Goal: Communication & Community: Answer question/provide support

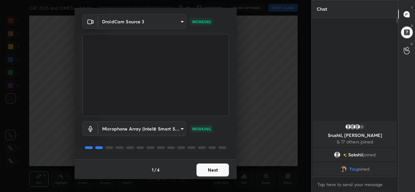
scroll to position [20, 0]
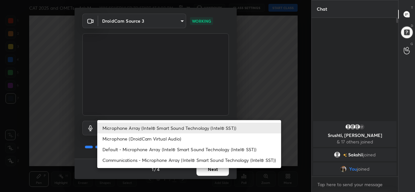
click at [147, 127] on body "1 2 3 4 5 6 7 C X Z C X Z E E Erase all H H CAT 2025 and OMETs - Ask Me Anythin…" at bounding box center [207, 96] width 415 height 192
click at [121, 147] on li "Default - Microphone Array (Intel® Smart Sound Technology (Intel® SST))" at bounding box center [189, 149] width 184 height 11
type input "default"
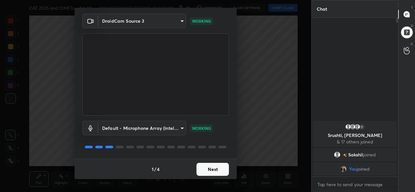
click at [214, 168] on button "Next" at bounding box center [212, 169] width 32 height 13
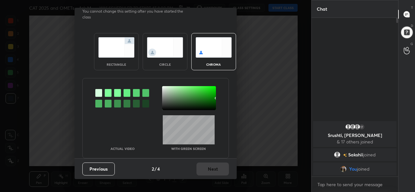
scroll to position [0, 0]
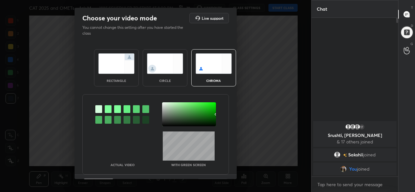
click at [105, 67] on img at bounding box center [116, 63] width 36 height 20
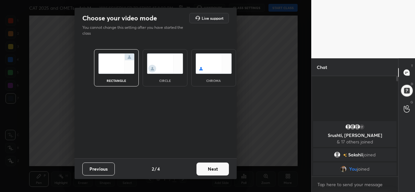
scroll to position [45, 85]
click at [213, 173] on button "Next" at bounding box center [212, 169] width 32 height 13
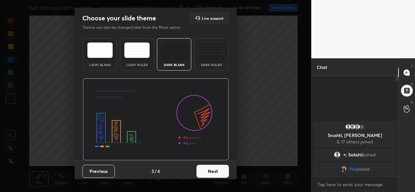
click at [211, 178] on div "Previous 3 / 4 Next" at bounding box center [156, 171] width 162 height 21
click at [210, 171] on button "Next" at bounding box center [212, 171] width 32 height 13
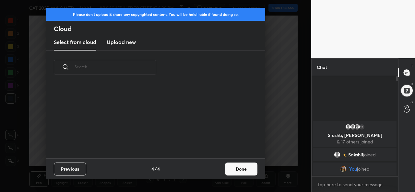
click at [250, 170] on button "Done" at bounding box center [241, 169] width 32 height 13
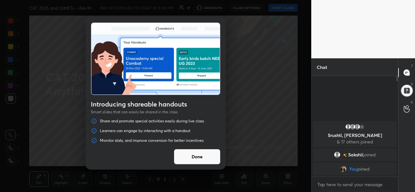
click at [185, 161] on button "Done" at bounding box center [197, 157] width 47 height 16
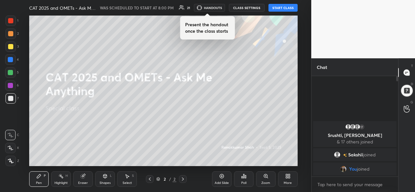
click at [289, 7] on button "START CLASS" at bounding box center [282, 8] width 29 height 8
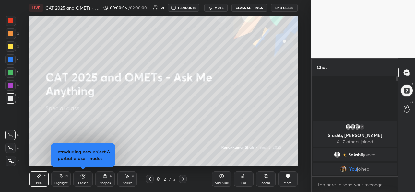
click at [9, 83] on div at bounding box center [10, 85] width 5 height 5
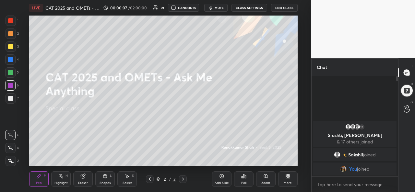
click at [10, 148] on icon at bounding box center [10, 148] width 6 height 5
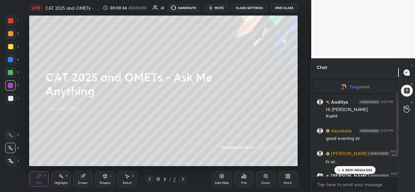
scroll to position [58, 0]
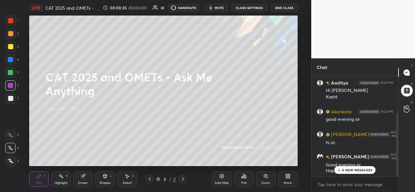
click at [351, 167] on div "6 NEW MESSAGES" at bounding box center [354, 170] width 41 height 8
click at [125, 178] on icon at bounding box center [126, 176] width 5 height 5
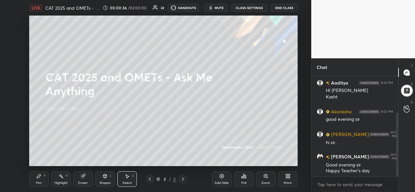
scroll to position [80, 0]
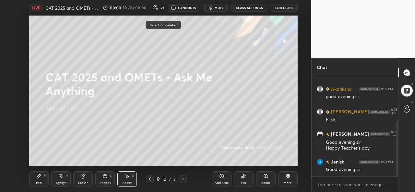
click at [46, 176] on div "Pen P" at bounding box center [38, 179] width 19 height 16
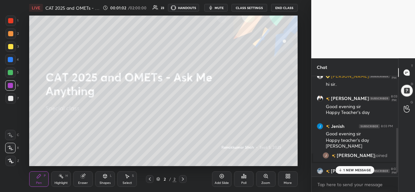
scroll to position [131, 0]
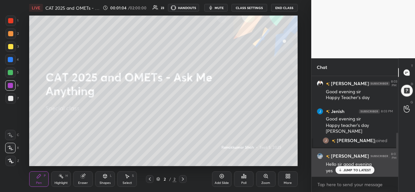
click at [351, 168] on p "JUMP TO LATEST" at bounding box center [357, 170] width 28 height 4
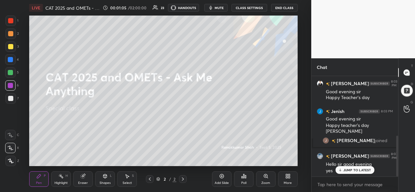
scroll to position [146, 0]
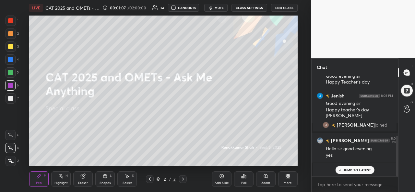
click at [352, 169] on p "JUMP TO LATEST" at bounding box center [357, 170] width 28 height 4
click at [353, 167] on div "JUMP TO LATEST" at bounding box center [354, 170] width 39 height 8
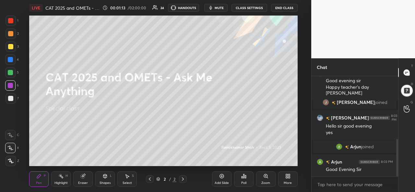
click at [128, 179] on icon at bounding box center [126, 176] width 5 height 5
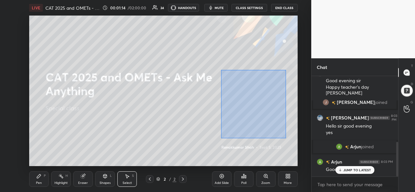
scroll to position [191, 0]
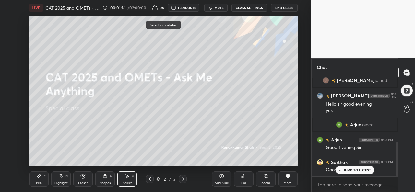
click at [350, 169] on p "JUMP TO LATEST" at bounding box center [357, 170] width 28 height 4
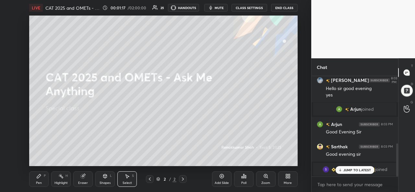
click at [38, 180] on div "Pen P" at bounding box center [38, 179] width 19 height 16
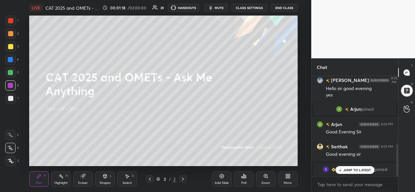
click at [356, 169] on p "JUMP TO LATEST" at bounding box center [357, 170] width 28 height 4
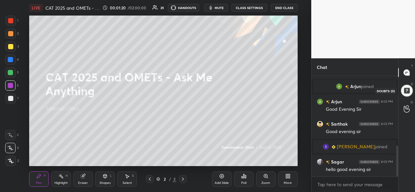
click at [405, 92] on div at bounding box center [406, 91] width 14 height 14
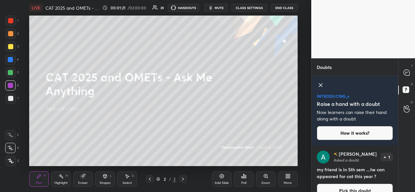
click at [316, 82] on div "introducing Raise a hand with a doubt Now learners can raise their hand along w…" at bounding box center [354, 110] width 86 height 69
click at [318, 87] on icon at bounding box center [320, 85] width 8 height 8
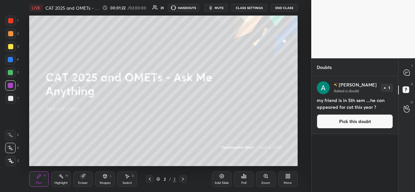
scroll to position [114, 85]
click at [354, 123] on button "Pick this doubt" at bounding box center [354, 121] width 76 height 14
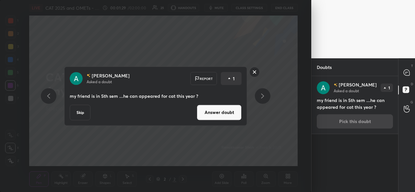
click at [210, 114] on button "Answer doubt" at bounding box center [219, 113] width 45 height 16
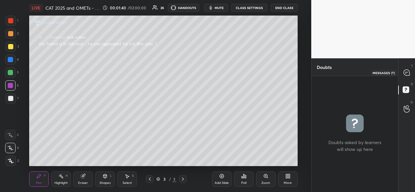
click at [410, 73] on div at bounding box center [406, 73] width 13 height 12
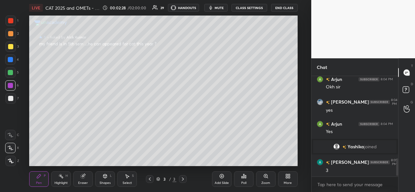
scroll to position [483, 0]
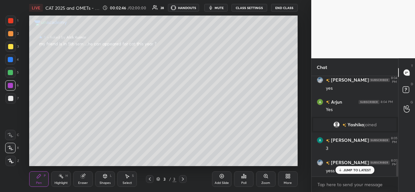
click at [9, 49] on div at bounding box center [10, 46] width 5 height 5
click at [10, 72] on div at bounding box center [10, 72] width 5 height 5
click at [10, 45] on div at bounding box center [10, 46] width 5 height 5
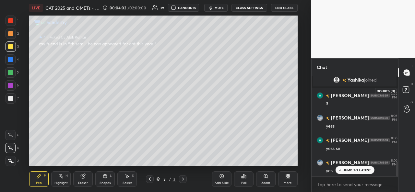
scroll to position [578, 0]
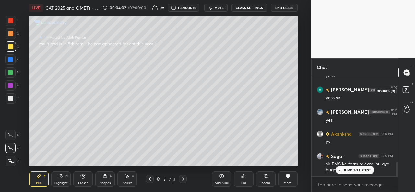
click at [407, 88] on rect at bounding box center [405, 90] width 6 height 6
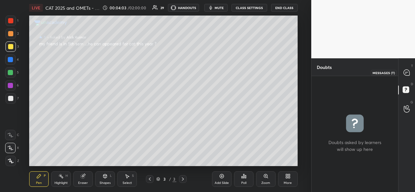
click at [409, 74] on icon at bounding box center [406, 72] width 7 height 7
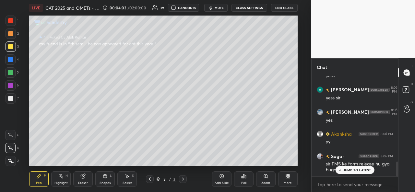
scroll to position [98, 85]
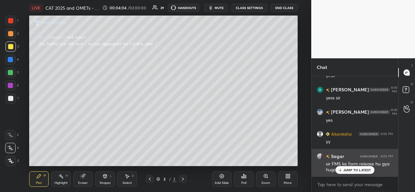
click at [354, 169] on p "JUMP TO LATEST" at bounding box center [357, 170] width 28 height 4
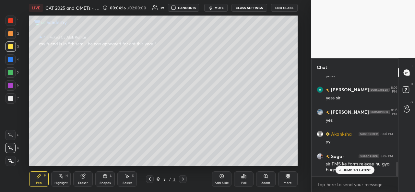
scroll to position [593, 0]
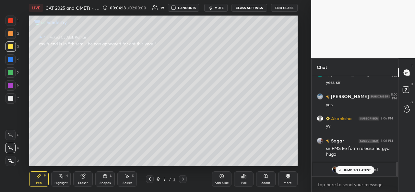
click at [351, 168] on p "JUMP TO LATEST" at bounding box center [357, 170] width 28 height 4
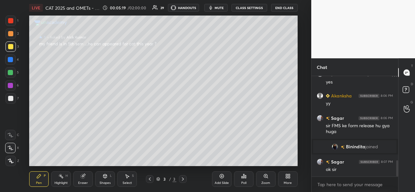
scroll to position [551, 0]
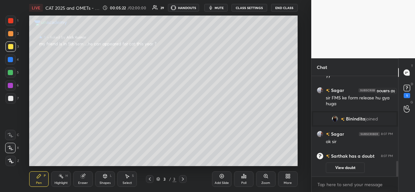
click at [408, 88] on rect at bounding box center [406, 88] width 6 height 6
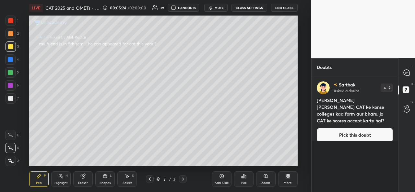
click at [354, 132] on button "Pick this doubt" at bounding box center [354, 135] width 76 height 14
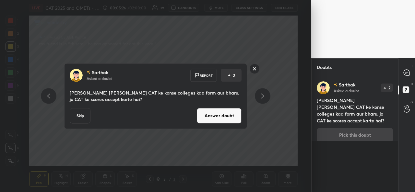
click at [208, 115] on button "Answer doubt" at bounding box center [219, 116] width 45 height 16
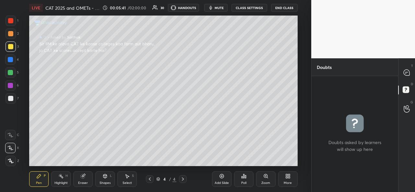
click at [11, 58] on div at bounding box center [10, 59] width 5 height 5
click at [406, 74] on icon at bounding box center [406, 73] width 6 height 6
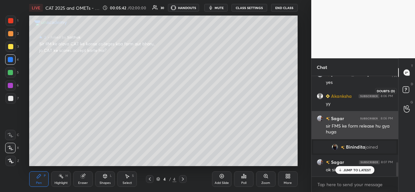
scroll to position [98, 85]
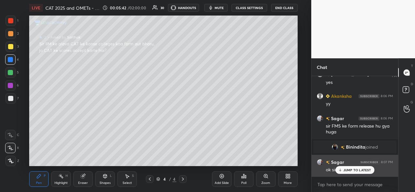
click at [348, 171] on p "JUMP TO LATEST" at bounding box center [357, 170] width 28 height 4
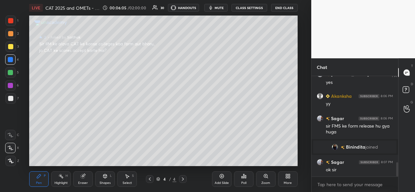
click at [9, 70] on div at bounding box center [10, 72] width 5 height 5
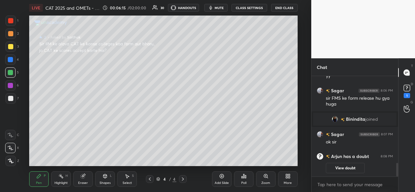
click at [12, 86] on div at bounding box center [10, 85] width 5 height 5
click at [301, 104] on div "Setting up your live class Poll for secs No correct answer Start poll" at bounding box center [163, 91] width 285 height 151
click at [8, 48] on div at bounding box center [10, 46] width 5 height 5
click at [125, 178] on icon at bounding box center [126, 176] width 5 height 5
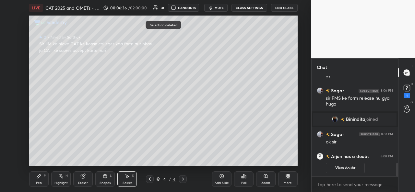
click at [40, 176] on icon at bounding box center [39, 176] width 4 height 4
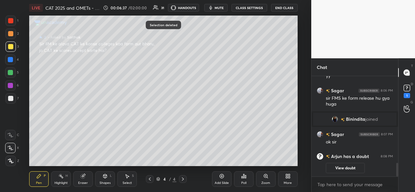
click at [10, 32] on div at bounding box center [10, 33] width 5 height 5
click at [127, 181] on div "Select" at bounding box center [126, 182] width 9 height 3
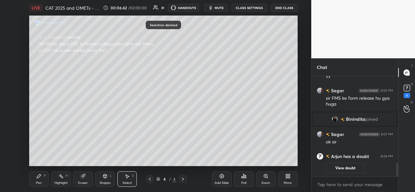
click at [39, 180] on div "Pen P" at bounding box center [38, 179] width 19 height 16
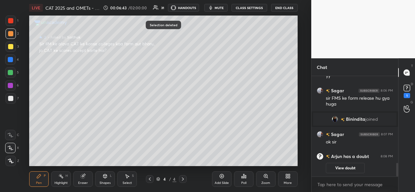
click at [10, 85] on div at bounding box center [10, 85] width 5 height 5
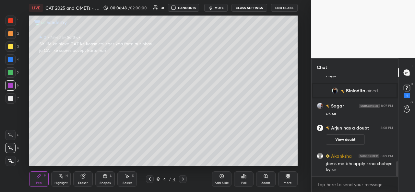
scroll to position [567, 0]
click at [11, 58] on div at bounding box center [10, 59] width 5 height 5
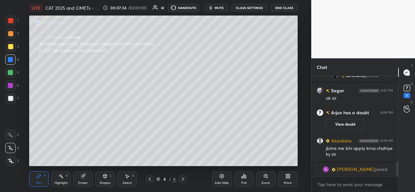
click at [10, 72] on div at bounding box center [10, 72] width 5 height 5
click at [9, 47] on div at bounding box center [10, 46] width 5 height 5
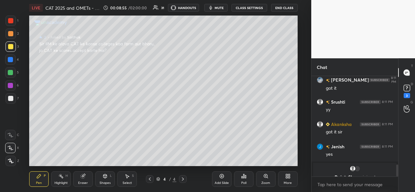
scroll to position [742, 0]
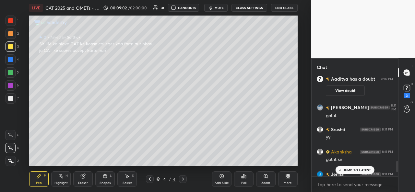
click at [354, 170] on p "JUMP TO LATEST" at bounding box center [357, 170] width 28 height 4
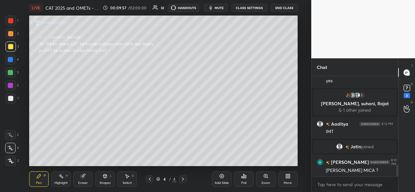
scroll to position [811, 0]
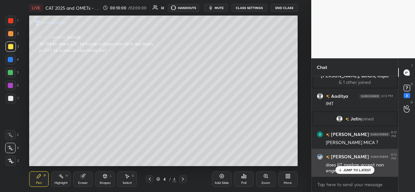
click at [354, 171] on p "JUMP TO LATEST" at bounding box center [357, 170] width 28 height 4
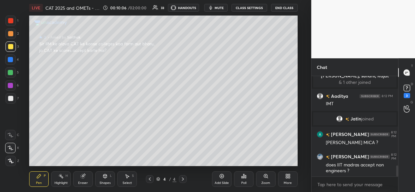
click at [222, 179] on div "Add Slide" at bounding box center [221, 179] width 19 height 16
click at [10, 34] on div at bounding box center [10, 33] width 5 height 5
click at [12, 60] on div at bounding box center [10, 59] width 5 height 5
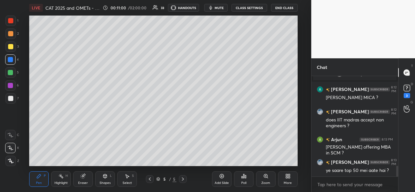
scroll to position [872, 0]
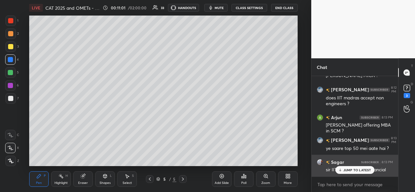
click at [345, 170] on p "JUMP TO LATEST" at bounding box center [357, 170] width 28 height 4
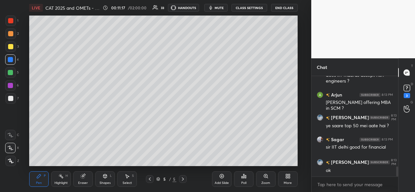
click at [9, 44] on div at bounding box center [10, 46] width 5 height 5
click at [10, 30] on div at bounding box center [11, 34] width 10 height 10
click at [8, 18] on div at bounding box center [10, 20] width 5 height 5
click at [9, 44] on div at bounding box center [10, 46] width 5 height 5
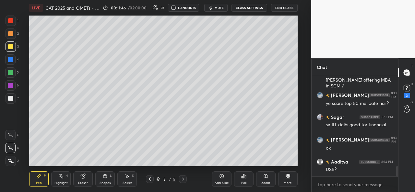
scroll to position [904, 0]
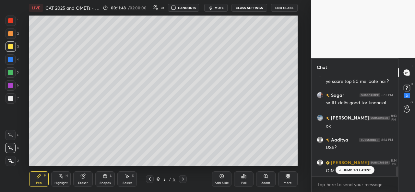
click at [349, 169] on p "JUMP TO LATEST" at bounding box center [357, 170] width 28 height 4
click at [10, 34] on div at bounding box center [10, 33] width 5 height 5
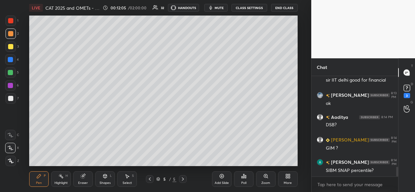
click at [12, 58] on div at bounding box center [10, 59] width 5 height 5
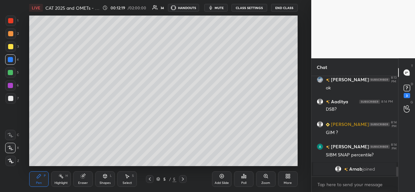
click at [130, 180] on div "Select S" at bounding box center [126, 179] width 19 height 16
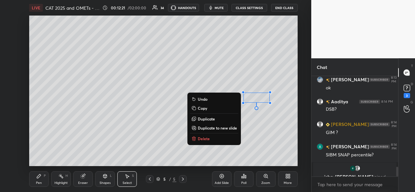
scroll to position [950, 0]
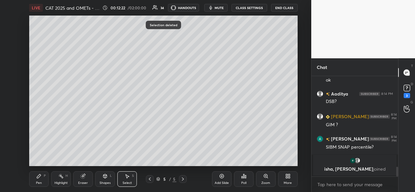
click at [35, 184] on div "Pen P" at bounding box center [38, 179] width 19 height 16
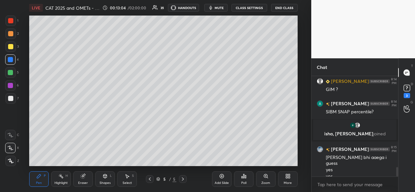
scroll to position [975, 0]
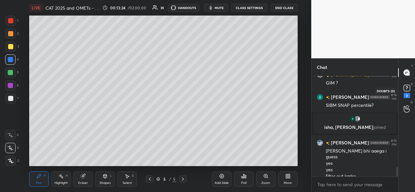
click at [409, 91] on icon at bounding box center [407, 88] width 10 height 10
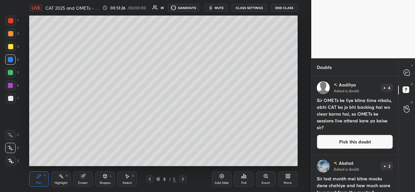
click at [351, 139] on button "Pick this doubt" at bounding box center [354, 142] width 76 height 14
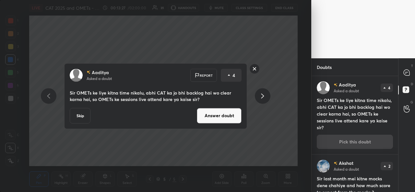
click at [220, 115] on button "Answer doubt" at bounding box center [219, 116] width 45 height 16
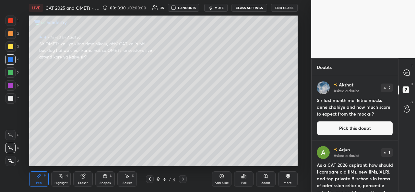
click at [10, 21] on div at bounding box center [10, 20] width 5 height 5
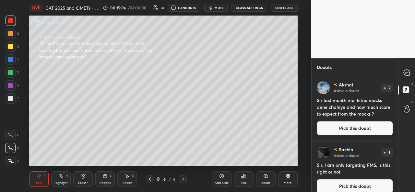
click at [10, 48] on div at bounding box center [10, 46] width 5 height 5
click at [8, 57] on div at bounding box center [10, 59] width 5 height 5
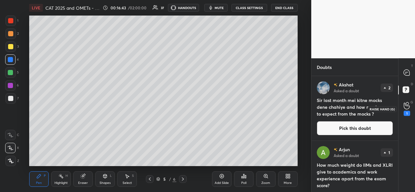
click at [408, 108] on icon at bounding box center [406, 105] width 6 height 7
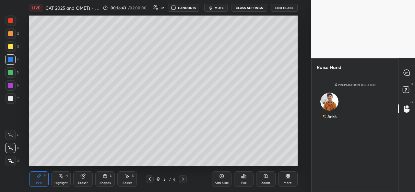
scroll to position [2, 2]
click at [408, 71] on icon at bounding box center [406, 73] width 6 height 6
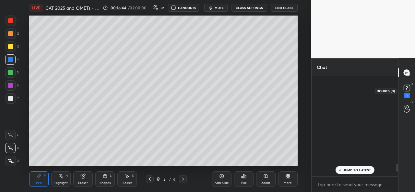
scroll to position [98, 85]
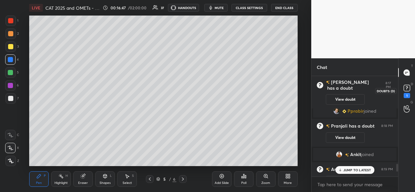
click at [408, 91] on rect at bounding box center [406, 88] width 6 height 6
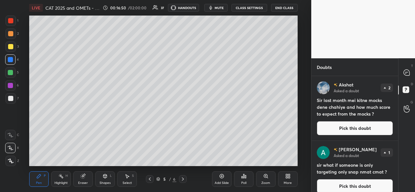
click at [183, 179] on icon at bounding box center [183, 179] width 2 height 3
click at [181, 178] on icon at bounding box center [182, 179] width 5 height 5
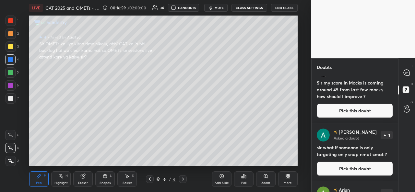
scroll to position [0, 0]
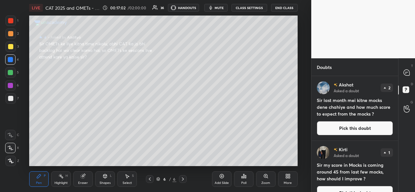
click at [351, 125] on button "Pick this doubt" at bounding box center [354, 128] width 76 height 14
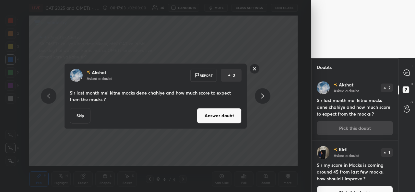
click at [223, 117] on button "Answer doubt" at bounding box center [219, 116] width 45 height 16
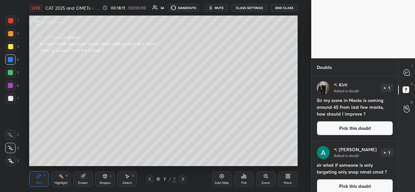
click at [351, 126] on button "Pick this doubt" at bounding box center [354, 128] width 76 height 14
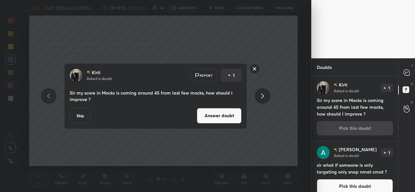
click at [216, 118] on button "Answer doubt" at bounding box center [219, 116] width 45 height 16
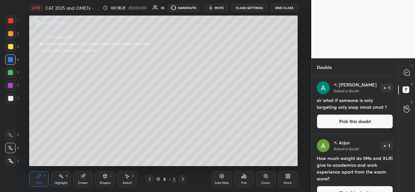
click at [9, 47] on div at bounding box center [10, 46] width 5 height 5
click at [10, 60] on div at bounding box center [10, 59] width 5 height 5
click at [10, 46] on div at bounding box center [10, 46] width 5 height 5
click at [406, 72] on icon at bounding box center [406, 72] width 3 height 0
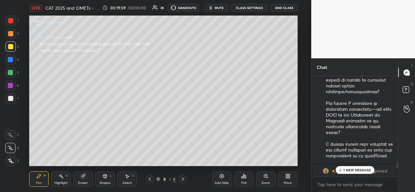
scroll to position [1870, 0]
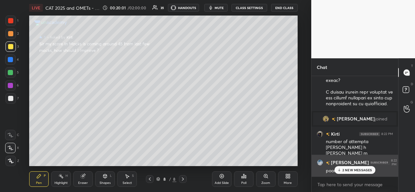
click at [353, 167] on div "2 NEW MESSAGES" at bounding box center [354, 170] width 41 height 8
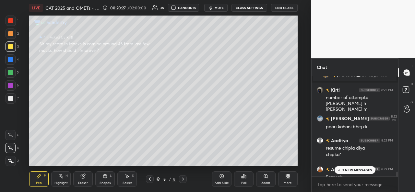
scroll to position [1922, 0]
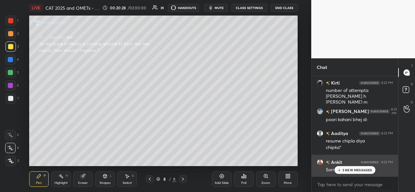
click at [350, 168] on p "3 NEW MESSAGES" at bounding box center [357, 170] width 30 height 4
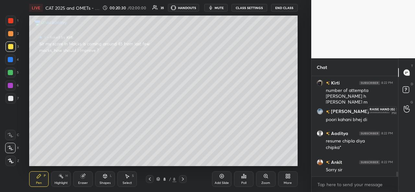
click at [406, 106] on circle at bounding box center [407, 107] width 3 height 3
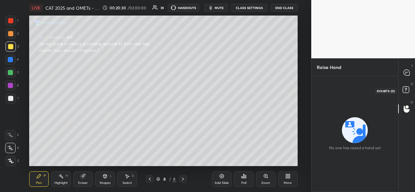
click at [407, 88] on rect at bounding box center [405, 90] width 6 height 6
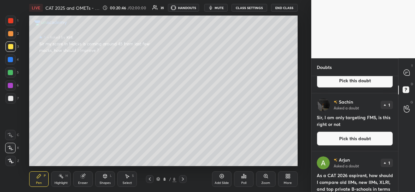
scroll to position [293, 0]
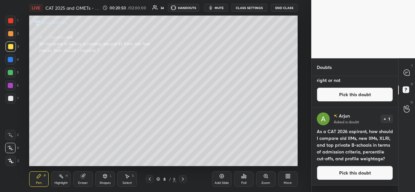
click at [347, 178] on button "Pick this doubt" at bounding box center [354, 173] width 76 height 14
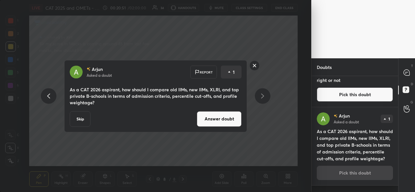
click at [221, 114] on button "Answer doubt" at bounding box center [219, 119] width 45 height 16
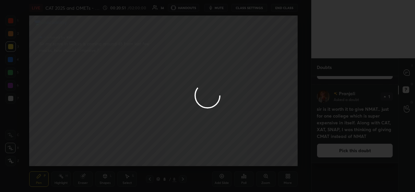
scroll to position [0, 0]
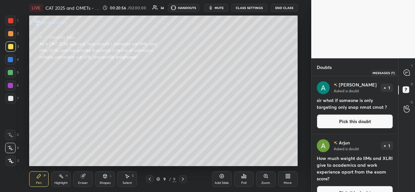
click at [410, 71] on div at bounding box center [406, 73] width 13 height 12
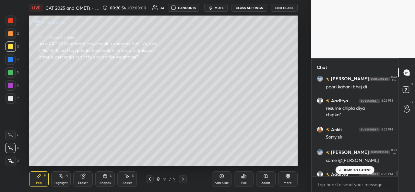
scroll to position [1957, 0]
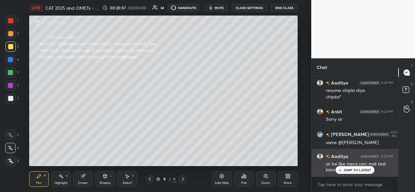
click at [348, 166] on div "sir be like mera varc mat test karo" at bounding box center [359, 167] width 67 height 12
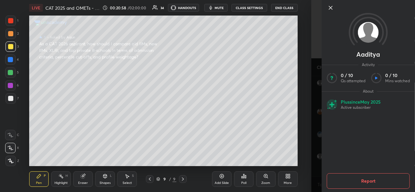
click at [330, 6] on icon at bounding box center [331, 8] width 8 height 8
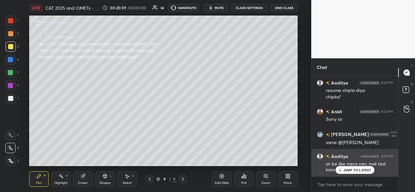
scroll to position [1980, 0]
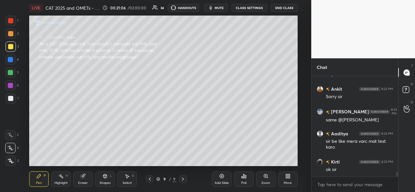
click at [9, 17] on div at bounding box center [11, 21] width 10 height 10
click at [11, 61] on div at bounding box center [10, 59] width 5 height 5
click at [10, 48] on div at bounding box center [10, 46] width 5 height 5
click at [11, 59] on div at bounding box center [10, 59] width 5 height 5
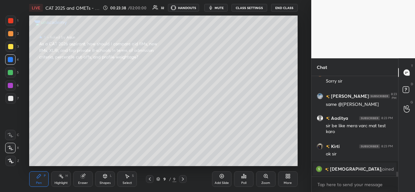
click at [9, 48] on div at bounding box center [10, 46] width 5 height 5
click at [8, 84] on div at bounding box center [10, 85] width 5 height 5
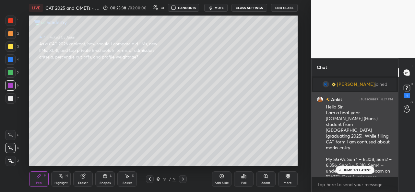
scroll to position [2044, 0]
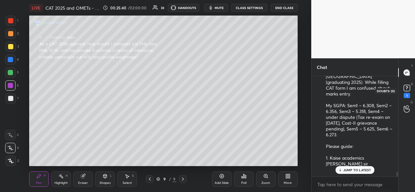
click at [410, 85] on icon at bounding box center [407, 88] width 10 height 10
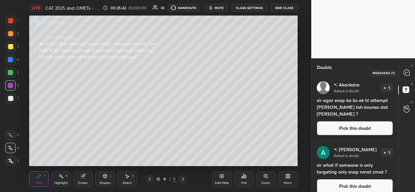
click at [408, 73] on icon at bounding box center [406, 73] width 6 height 6
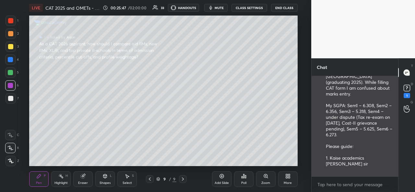
scroll to position [2192, 0]
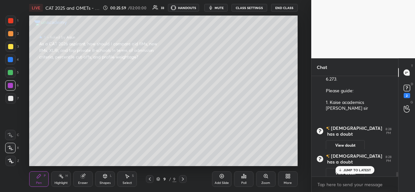
click at [349, 168] on div "AKSHAT 8:22 PM poori kahani bhej di Aaditya 8:22 PM resume chipla diya chipka* …" at bounding box center [354, 126] width 86 height 101
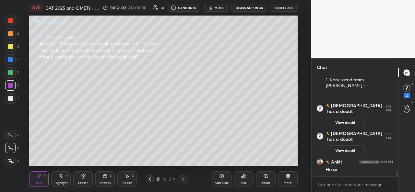
click at [222, 178] on icon at bounding box center [221, 176] width 5 height 5
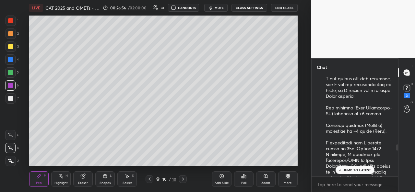
scroll to position [1328, 0]
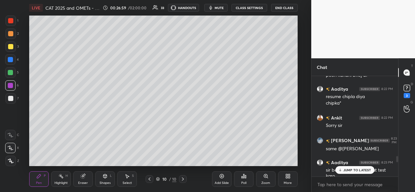
click at [341, 167] on div "JUMP TO LATEST" at bounding box center [354, 170] width 39 height 8
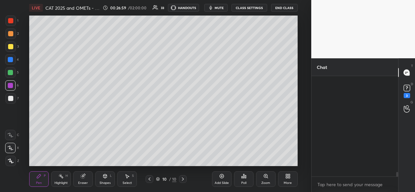
scroll to position [2157, 0]
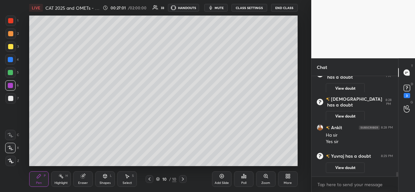
click at [220, 176] on icon at bounding box center [221, 176] width 5 height 5
click at [9, 46] on div at bounding box center [10, 46] width 5 height 5
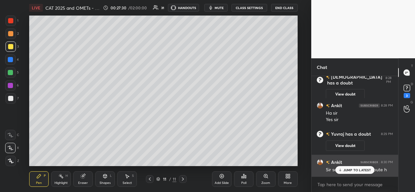
click at [349, 169] on p "JUMP TO LATEST" at bounding box center [357, 170] width 28 height 4
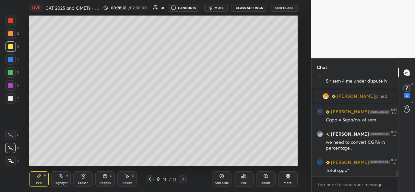
scroll to position [1645, 0]
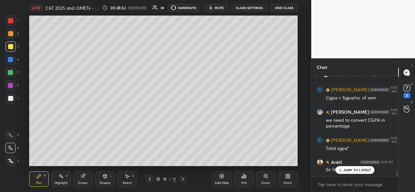
click at [408, 90] on rect at bounding box center [406, 88] width 6 height 6
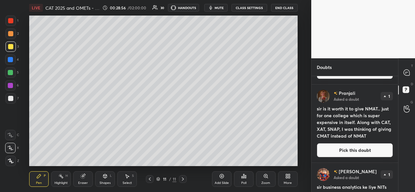
scroll to position [466, 0]
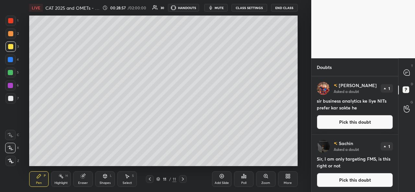
click at [352, 179] on button "Pick this doubt" at bounding box center [354, 180] width 76 height 14
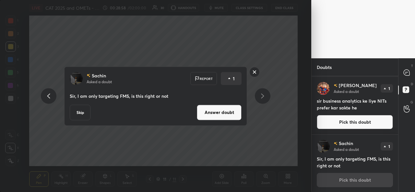
click at [223, 112] on button "Answer doubt" at bounding box center [219, 113] width 45 height 16
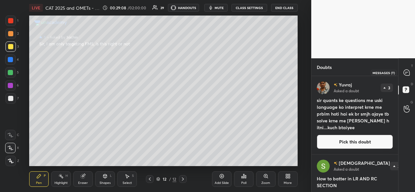
click at [407, 73] on icon at bounding box center [406, 73] width 6 height 6
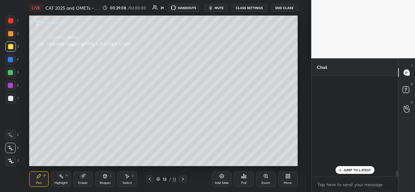
scroll to position [98, 85]
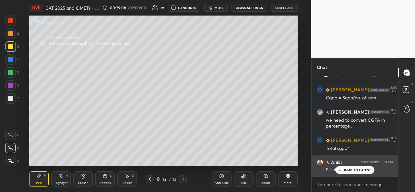
click at [351, 171] on p "JUMP TO LATEST" at bounding box center [357, 170] width 28 height 4
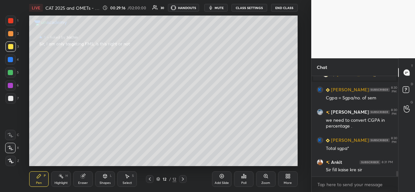
click at [10, 59] on div at bounding box center [10, 59] width 5 height 5
click at [10, 29] on div at bounding box center [11, 34] width 10 height 10
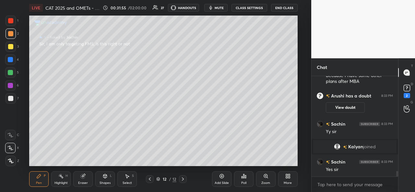
scroll to position [1771, 0]
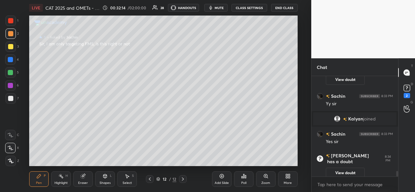
click at [12, 45] on div at bounding box center [10, 46] width 5 height 5
click at [14, 20] on div at bounding box center [11, 21] width 10 height 10
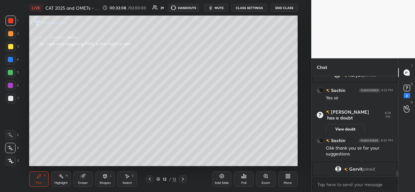
scroll to position [1679, 0]
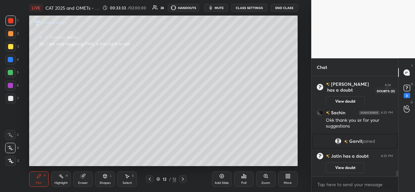
click at [404, 91] on rect at bounding box center [406, 88] width 6 height 6
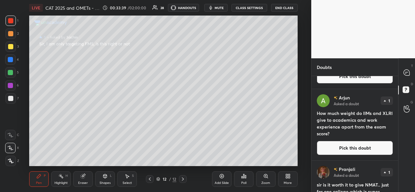
scroll to position [664, 0]
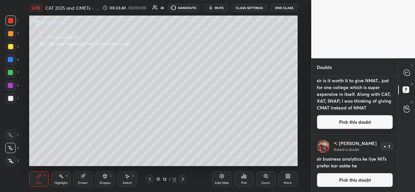
click at [351, 177] on button "Pick this doubt" at bounding box center [354, 180] width 76 height 14
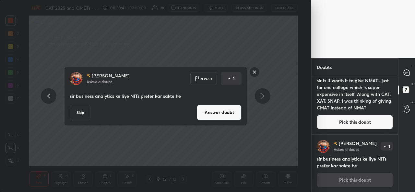
scroll to position [664, 0]
click at [220, 111] on button "Answer doubt" at bounding box center [219, 113] width 45 height 16
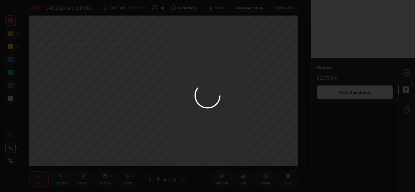
scroll to position [0, 0]
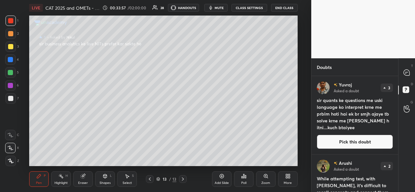
click at [9, 60] on div at bounding box center [10, 59] width 5 height 5
click at [11, 68] on div at bounding box center [10, 72] width 10 height 10
click at [352, 140] on button "Pick this doubt" at bounding box center [354, 142] width 76 height 14
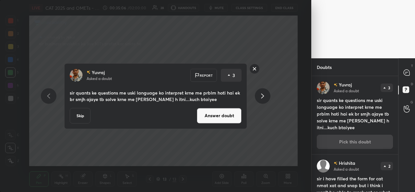
click at [220, 116] on button "Answer doubt" at bounding box center [219, 116] width 45 height 16
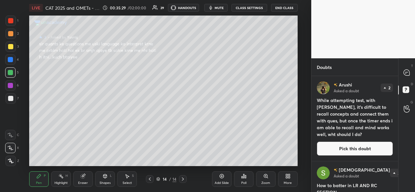
click at [13, 46] on div at bounding box center [11, 46] width 10 height 10
click at [13, 73] on div at bounding box center [10, 72] width 10 height 10
click at [352, 146] on button "Pick this doubt" at bounding box center [354, 149] width 76 height 14
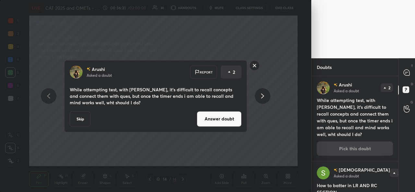
click at [224, 118] on button "Answer doubt" at bounding box center [219, 119] width 45 height 16
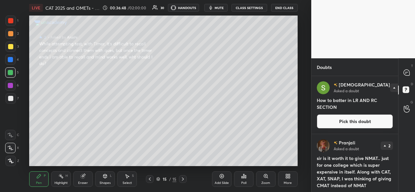
click at [345, 119] on button "Pick this doubt" at bounding box center [354, 121] width 76 height 14
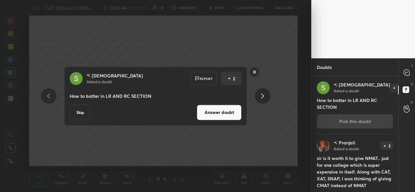
click at [217, 114] on button "Answer doubt" at bounding box center [219, 113] width 45 height 16
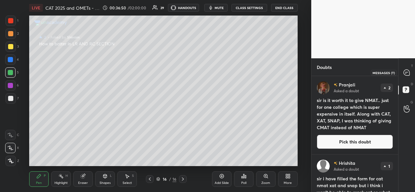
click at [410, 73] on div at bounding box center [406, 73] width 13 height 12
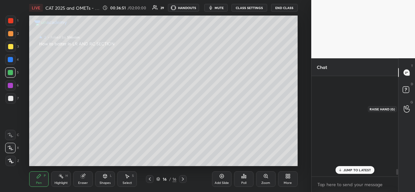
scroll to position [98, 85]
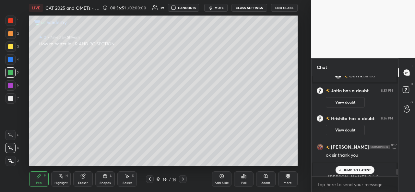
click at [355, 167] on div "JUMP TO LATEST" at bounding box center [354, 170] width 39 height 8
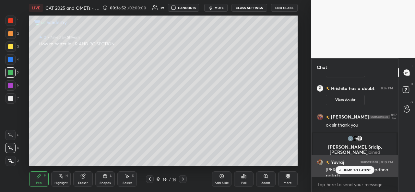
click at [345, 167] on div "JUMP TO LATEST" at bounding box center [354, 170] width 39 height 8
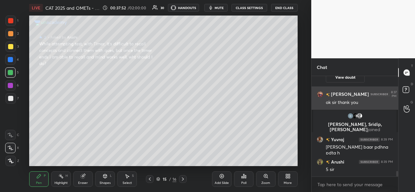
scroll to position [1771, 0]
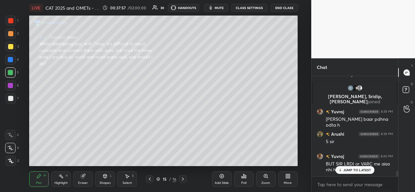
click at [12, 47] on div at bounding box center [10, 46] width 5 height 5
click at [362, 167] on div "JUMP TO LATEST" at bounding box center [354, 170] width 39 height 8
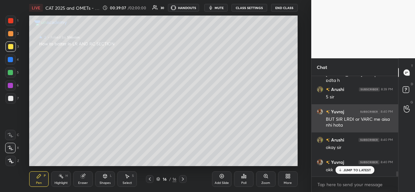
scroll to position [1839, 0]
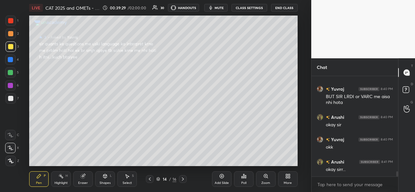
click at [8, 60] on div at bounding box center [10, 59] width 5 height 5
click at [128, 177] on icon at bounding box center [128, 177] width 4 height 4
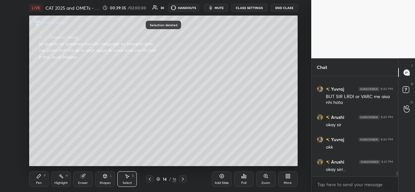
click at [40, 176] on icon at bounding box center [39, 176] width 4 height 4
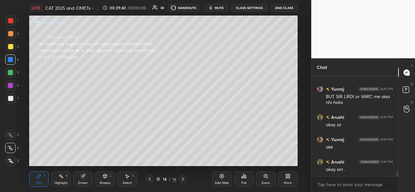
click at [12, 73] on div at bounding box center [10, 72] width 5 height 5
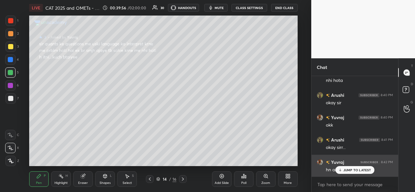
click at [351, 170] on p "JUMP TO LATEST" at bounding box center [357, 170] width 28 height 4
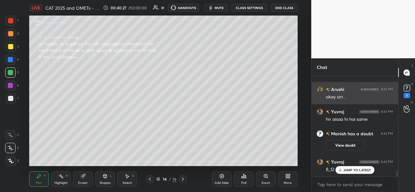
scroll to position [1758, 0]
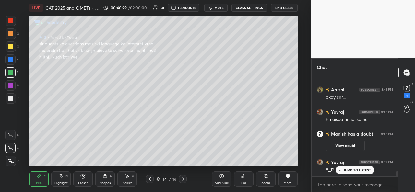
click at [349, 170] on p "JUMP TO LATEST" at bounding box center [357, 170] width 28 height 4
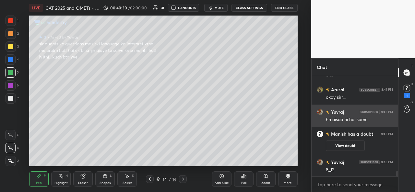
click at [11, 45] on div at bounding box center [10, 46] width 5 height 5
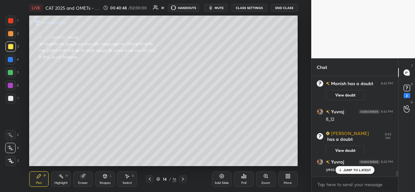
scroll to position [1785, 0]
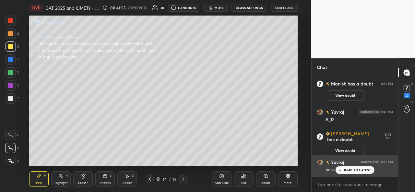
click at [346, 170] on p "JUMP TO LATEST" at bounding box center [357, 170] width 28 height 4
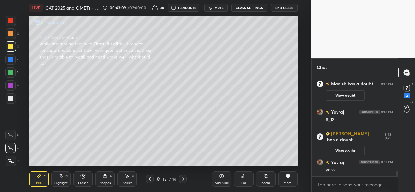
click at [408, 90] on rect at bounding box center [406, 88] width 6 height 6
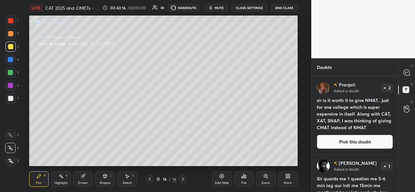
click at [10, 23] on div at bounding box center [10, 20] width 5 height 5
click at [8, 44] on div at bounding box center [10, 46] width 5 height 5
click at [408, 70] on icon at bounding box center [406, 73] width 6 height 6
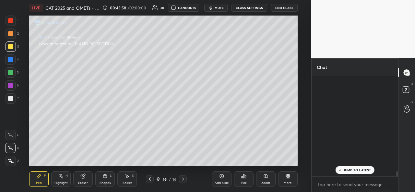
scroll to position [98, 85]
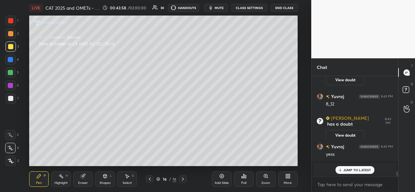
click at [358, 167] on div "JUMP TO LATEST" at bounding box center [354, 170] width 39 height 8
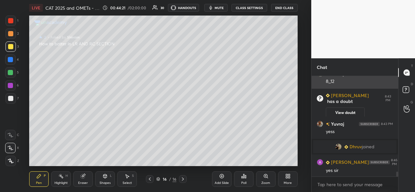
scroll to position [1938, 0]
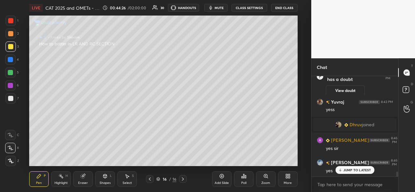
click at [8, 74] on div at bounding box center [10, 72] width 5 height 5
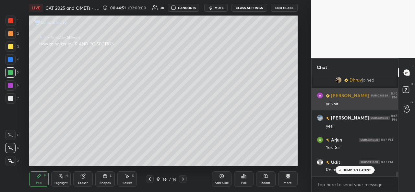
scroll to position [2005, 0]
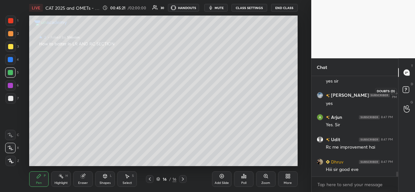
click at [406, 89] on rect at bounding box center [405, 90] width 6 height 6
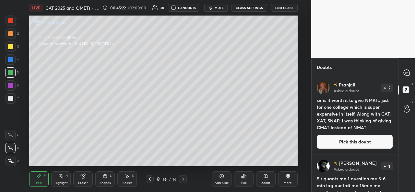
click at [350, 145] on button "Pick this doubt" at bounding box center [354, 142] width 76 height 14
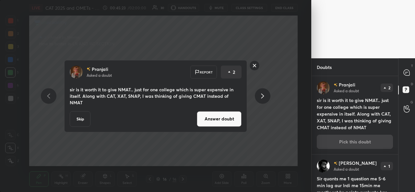
click at [220, 117] on button "Answer doubt" at bounding box center [219, 119] width 45 height 16
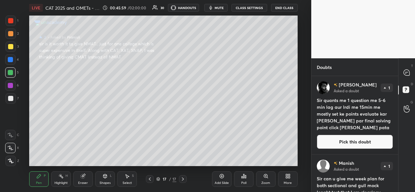
click at [13, 19] on div at bounding box center [10, 20] width 5 height 5
click at [10, 47] on div at bounding box center [10, 46] width 5 height 5
click at [411, 72] on div at bounding box center [406, 73] width 13 height 12
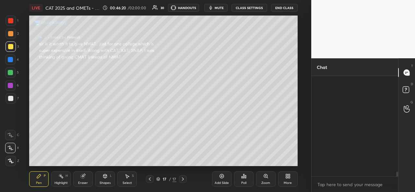
scroll to position [98, 85]
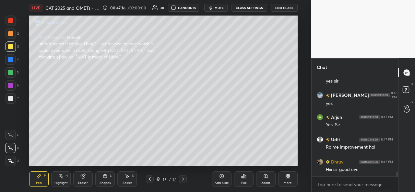
click at [10, 72] on div at bounding box center [10, 72] width 5 height 5
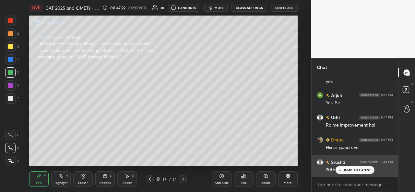
click at [349, 169] on p "JUMP TO LATEST" at bounding box center [357, 170] width 28 height 4
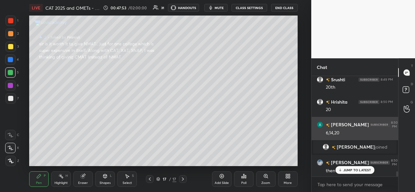
scroll to position [1929, 0]
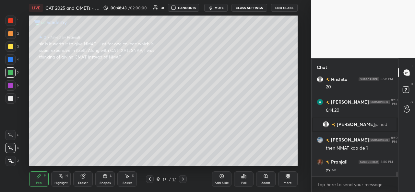
click at [10, 22] on div at bounding box center [10, 20] width 5 height 5
click at [410, 88] on icon at bounding box center [407, 91] width 12 height 12
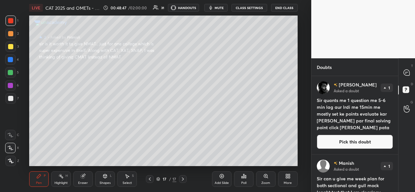
click at [346, 141] on button "Pick this doubt" at bounding box center [354, 142] width 76 height 14
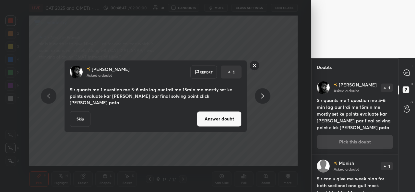
click at [218, 119] on button "Answer doubt" at bounding box center [219, 119] width 45 height 16
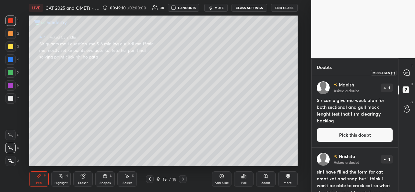
click at [407, 69] on icon at bounding box center [406, 72] width 7 height 7
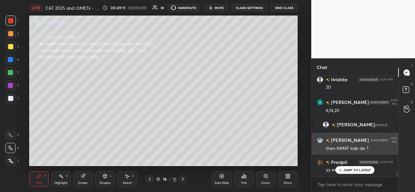
scroll to position [98, 85]
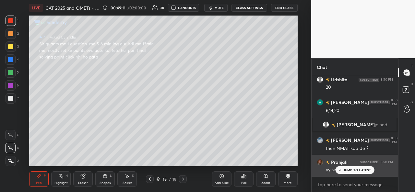
click at [352, 171] on p "JUMP TO LATEST" at bounding box center [357, 170] width 28 height 4
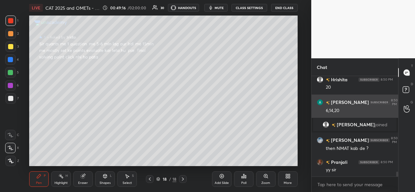
scroll to position [1994, 0]
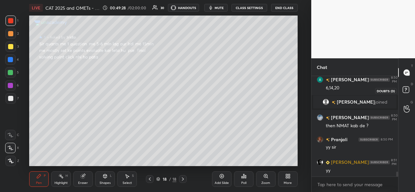
click at [408, 90] on rect at bounding box center [405, 90] width 6 height 6
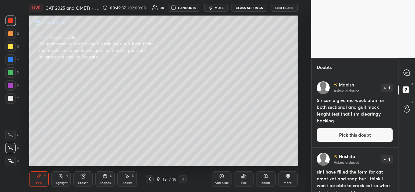
click at [348, 132] on button "Pick this doubt" at bounding box center [354, 135] width 76 height 14
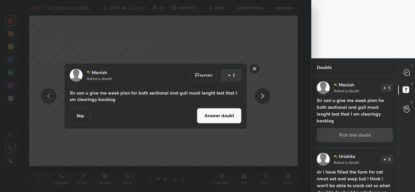
click at [225, 118] on button "Answer doubt" at bounding box center [219, 116] width 45 height 16
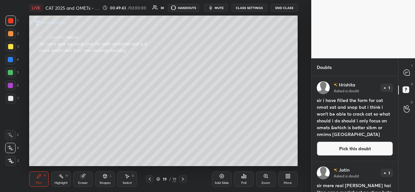
click at [8, 58] on div at bounding box center [10, 59] width 5 height 5
click at [407, 108] on icon at bounding box center [406, 105] width 6 height 7
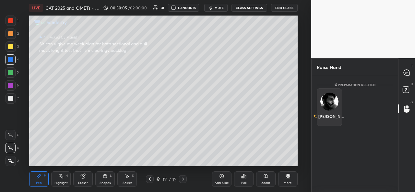
click at [332, 102] on img "grid" at bounding box center [329, 102] width 18 height 18
click at [330, 120] on button "INVITE" at bounding box center [328, 121] width 19 height 8
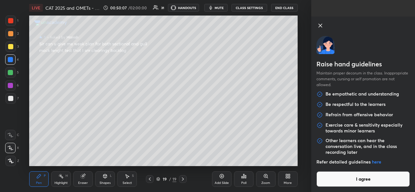
click at [357, 178] on button "I agree" at bounding box center [362, 179] width 93 height 16
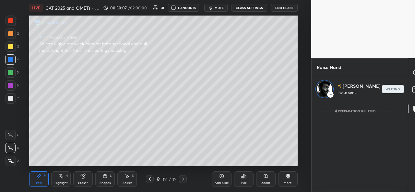
scroll to position [88, 85]
click at [414, 73] on icon at bounding box center [423, 73] width 6 height 6
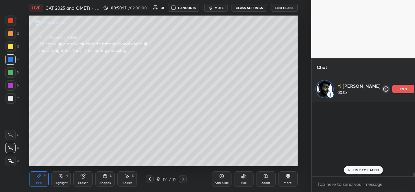
scroll to position [73, 85]
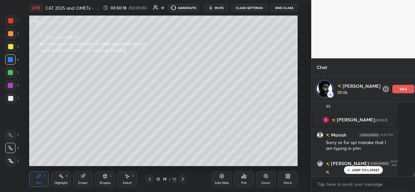
click at [355, 167] on div "JUMP TO LATEST" at bounding box center [362, 170] width 39 height 8
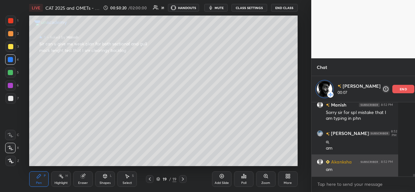
scroll to position [2111, 0]
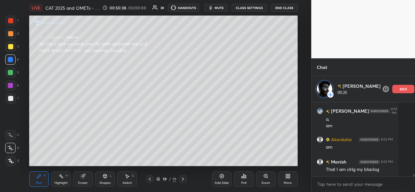
click at [11, 47] on div at bounding box center [10, 46] width 5 height 5
click at [131, 179] on div "Select S" at bounding box center [126, 179] width 19 height 16
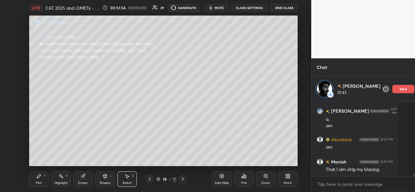
click at [399, 88] on p "end" at bounding box center [402, 88] width 7 height 3
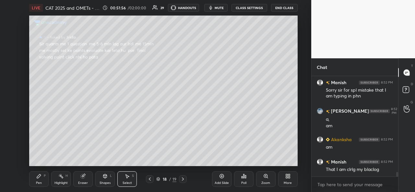
scroll to position [2084, 0]
click at [407, 73] on icon at bounding box center [406, 73] width 6 height 6
click at [40, 180] on div "Pen P" at bounding box center [38, 179] width 19 height 16
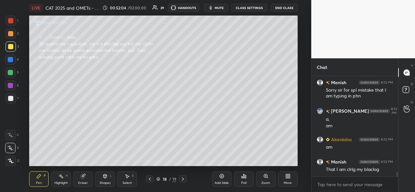
click at [5, 21] on div "1 2 3 4 5 6 7" at bounding box center [12, 61] width 14 height 91
click at [10, 17] on div at bounding box center [11, 21] width 10 height 10
click at [7, 45] on div at bounding box center [11, 46] width 10 height 10
click at [128, 181] on div "Select" at bounding box center [126, 182] width 9 height 3
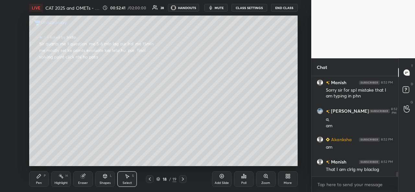
click at [37, 179] on div "Pen P" at bounding box center [38, 179] width 19 height 16
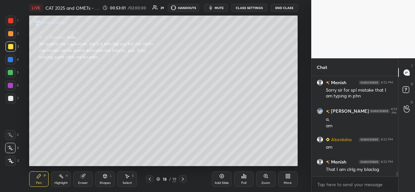
click at [13, 57] on div at bounding box center [10, 59] width 10 height 10
click at [9, 70] on div at bounding box center [10, 72] width 5 height 5
click at [404, 87] on rect at bounding box center [405, 90] width 6 height 6
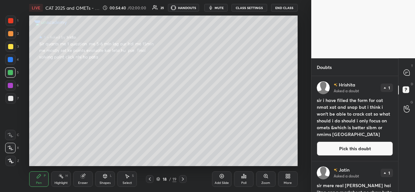
click at [347, 147] on button "Pick this doubt" at bounding box center [354, 149] width 76 height 14
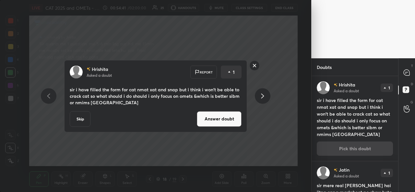
click at [220, 120] on button "Answer doubt" at bounding box center [219, 119] width 45 height 16
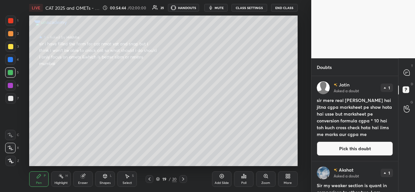
click at [7, 20] on div at bounding box center [11, 21] width 10 height 10
click at [405, 72] on icon at bounding box center [406, 73] width 6 height 6
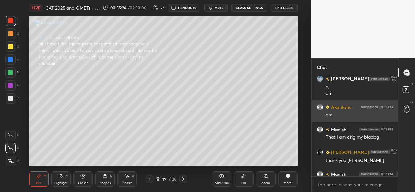
scroll to position [2134, 0]
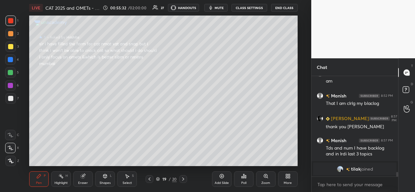
click at [11, 45] on div at bounding box center [10, 46] width 5 height 5
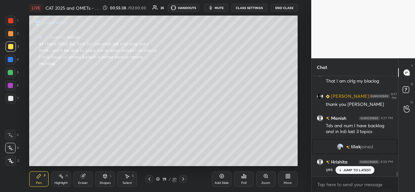
scroll to position [2026, 0]
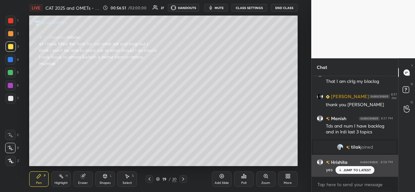
click at [356, 168] on p "JUMP TO LATEST" at bounding box center [357, 170] width 28 height 4
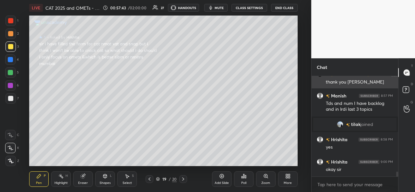
scroll to position [2077, 0]
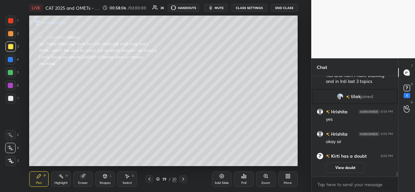
click at [10, 17] on div at bounding box center [11, 21] width 10 height 10
click at [6, 52] on div "3" at bounding box center [12, 47] width 13 height 13
click at [408, 88] on rect at bounding box center [406, 88] width 6 height 6
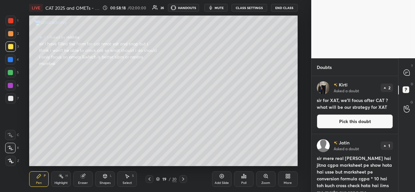
click at [349, 120] on button "Pick this doubt" at bounding box center [354, 121] width 76 height 14
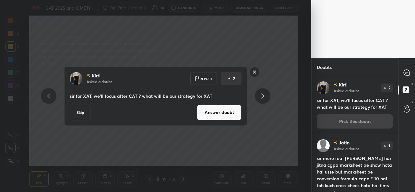
click at [213, 113] on button "Answer doubt" at bounding box center [219, 113] width 45 height 16
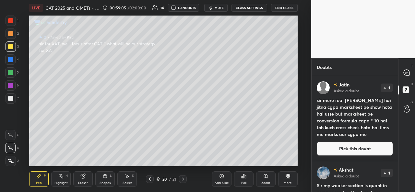
click at [9, 59] on div at bounding box center [10, 59] width 5 height 5
click at [408, 73] on icon at bounding box center [406, 73] width 6 height 6
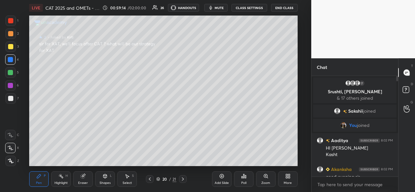
scroll to position [98, 85]
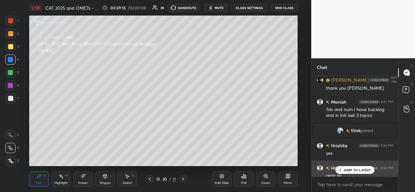
click at [349, 168] on p "JUMP TO LATEST" at bounding box center [357, 170] width 28 height 4
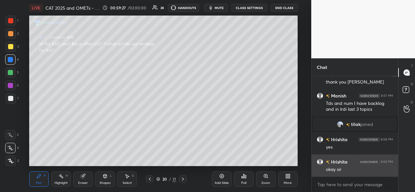
scroll to position [2084, 0]
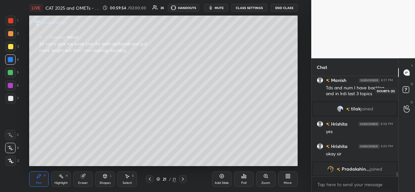
click at [406, 90] on rect at bounding box center [405, 90] width 6 height 6
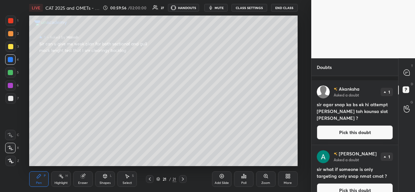
scroll to position [306, 0]
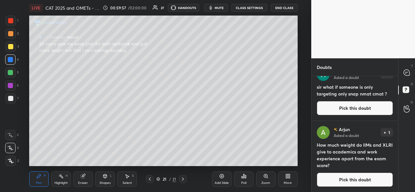
click at [351, 176] on button "Pick this doubt" at bounding box center [354, 180] width 76 height 14
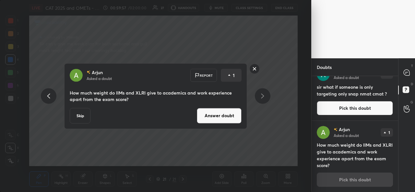
click at [222, 114] on button "Answer doubt" at bounding box center [219, 116] width 45 height 16
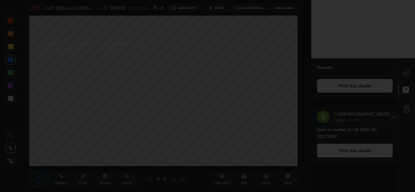
scroll to position [0, 0]
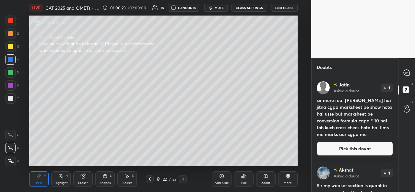
click at [10, 73] on div at bounding box center [10, 72] width 5 height 5
click at [408, 71] on icon at bounding box center [406, 73] width 6 height 6
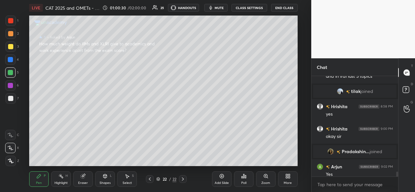
scroll to position [2074, 0]
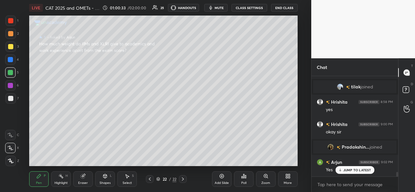
click at [8, 61] on div at bounding box center [10, 59] width 5 height 5
click at [218, 182] on div "Add Slide" at bounding box center [221, 182] width 14 height 3
click at [11, 47] on div at bounding box center [10, 46] width 5 height 5
click at [10, 72] on div at bounding box center [10, 72] width 5 height 5
click at [7, 34] on div at bounding box center [11, 34] width 10 height 10
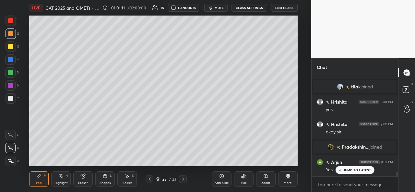
click at [13, 73] on div at bounding box center [10, 72] width 5 height 5
click at [10, 46] on div at bounding box center [10, 46] width 5 height 5
click at [10, 70] on div at bounding box center [10, 72] width 5 height 5
click at [407, 89] on rect at bounding box center [405, 90] width 6 height 6
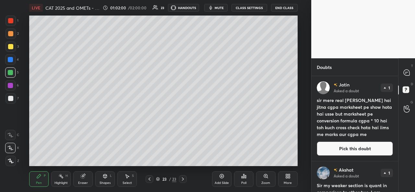
click at [354, 145] on button "Pick this doubt" at bounding box center [354, 149] width 76 height 14
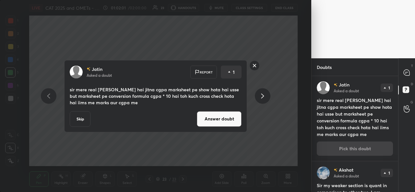
click at [220, 119] on button "Answer doubt" at bounding box center [219, 119] width 45 height 16
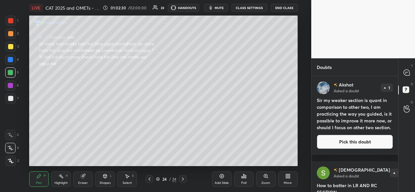
click at [10, 45] on div at bounding box center [10, 46] width 5 height 5
click at [408, 74] on icon at bounding box center [406, 73] width 6 height 6
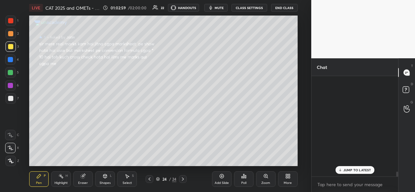
scroll to position [98, 85]
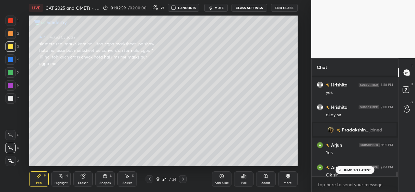
click at [349, 170] on p "JUMP TO LATEST" at bounding box center [357, 170] width 28 height 4
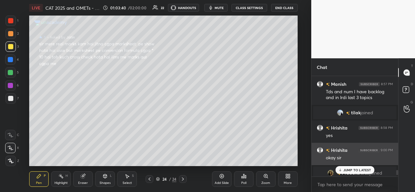
scroll to position [2114, 0]
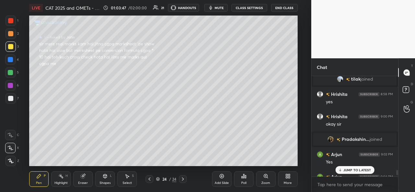
click at [350, 169] on p "JUMP TO LATEST" at bounding box center [357, 170] width 28 height 4
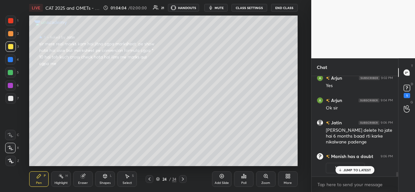
scroll to position [2102, 0]
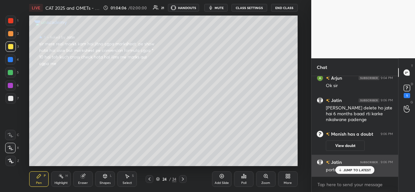
click at [347, 170] on p "JUMP TO LATEST" at bounding box center [357, 170] width 28 height 4
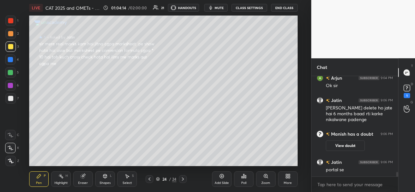
click at [228, 15] on div "LIVE CAT 2025 and OMETs - Ask Me Anything 01:04:14 / 02:00:00 21 HANDOUTS mute …" at bounding box center [163, 8] width 268 height 16
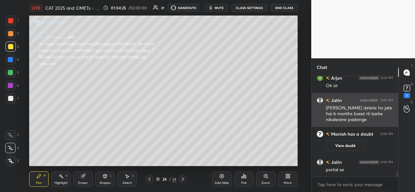
scroll to position [2125, 0]
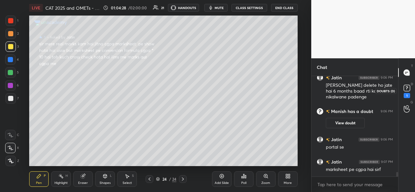
click at [411, 88] on div "1" at bounding box center [406, 91] width 13 height 12
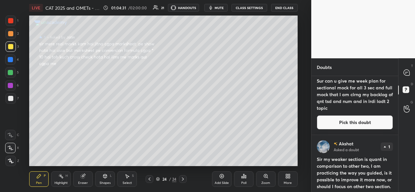
scroll to position [0, 0]
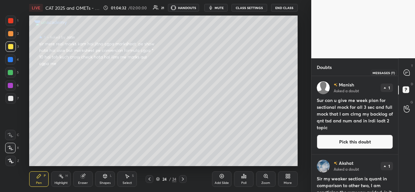
click at [408, 75] on icon at bounding box center [406, 73] width 6 height 6
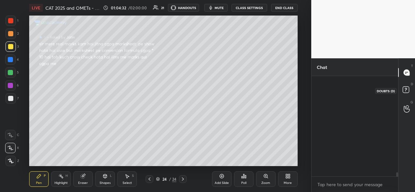
scroll to position [98, 85]
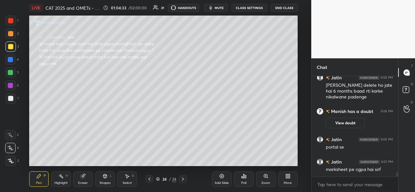
click at [407, 90] on rect at bounding box center [405, 90] width 6 height 6
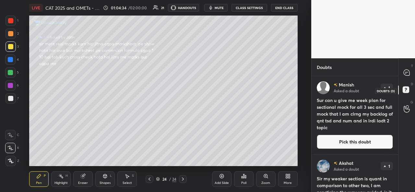
click at [406, 89] on icon at bounding box center [405, 89] width 2 height 3
click at [407, 72] on icon at bounding box center [406, 72] width 3 height 0
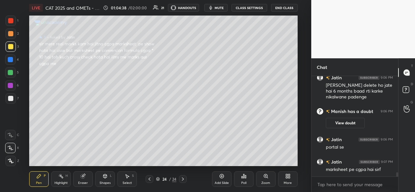
click at [6, 34] on div at bounding box center [11, 34] width 10 height 10
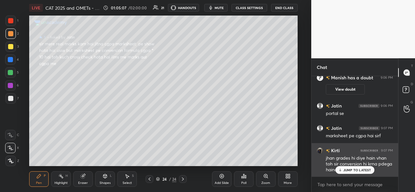
click at [354, 168] on div "JUMP TO LATEST" at bounding box center [354, 170] width 39 height 8
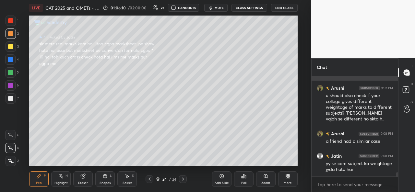
scroll to position [2376, 0]
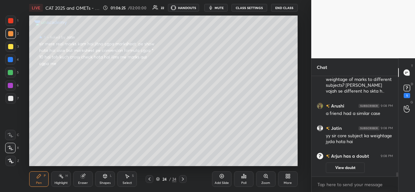
click at [130, 181] on div "Select S" at bounding box center [126, 179] width 19 height 16
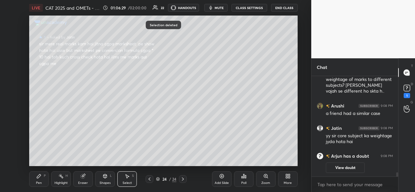
click at [44, 178] on div "P" at bounding box center [45, 175] width 2 height 3
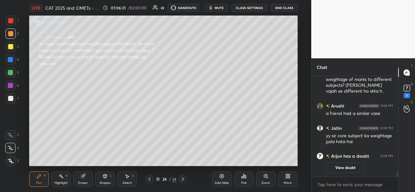
click at [351, 166] on button "View doubt" at bounding box center [345, 168] width 39 height 10
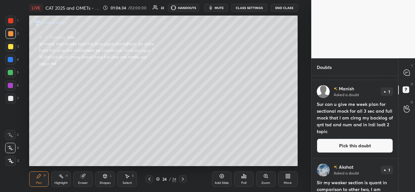
scroll to position [65, 0]
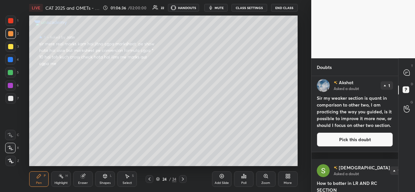
click at [354, 146] on button "Pick this doubt" at bounding box center [354, 139] width 76 height 14
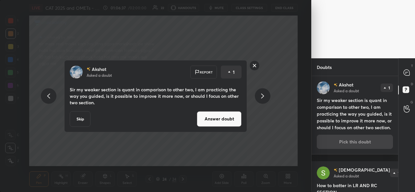
click at [216, 119] on button "Answer doubt" at bounding box center [219, 119] width 45 height 16
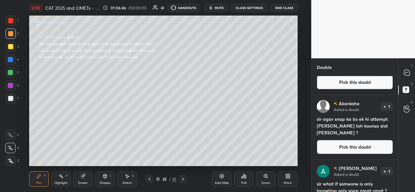
scroll to position [214, 0]
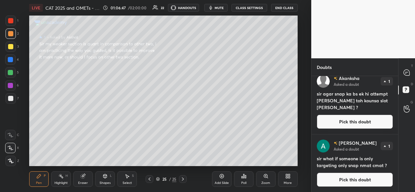
click at [11, 45] on div at bounding box center [10, 46] width 5 height 5
click at [408, 73] on icon at bounding box center [406, 73] width 6 height 6
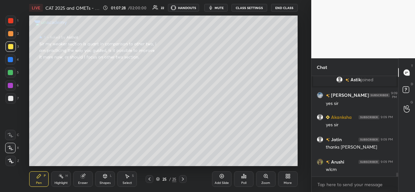
scroll to position [2430, 0]
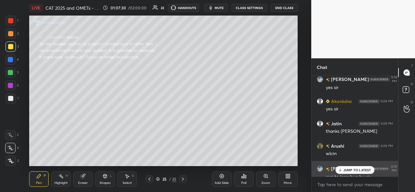
click at [349, 169] on p "JUMP TO LATEST" at bounding box center [357, 170] width 28 height 4
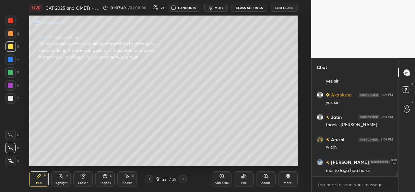
scroll to position [2443, 0]
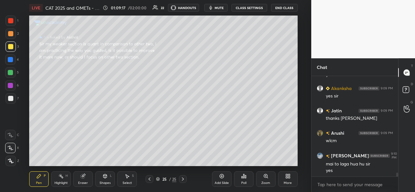
click at [7, 57] on div at bounding box center [10, 59] width 10 height 10
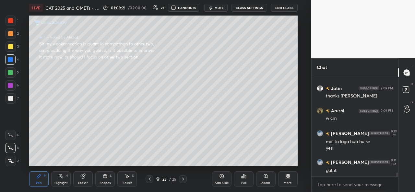
scroll to position [2413, 0]
click at [10, 75] on div at bounding box center [10, 72] width 5 height 5
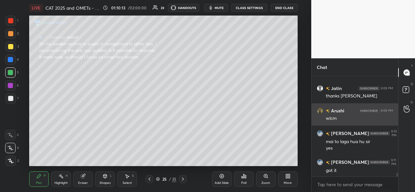
scroll to position [2435, 0]
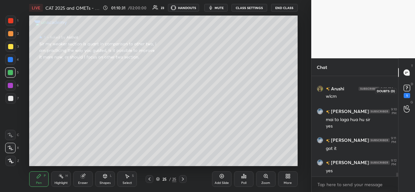
click at [408, 91] on rect at bounding box center [406, 88] width 6 height 6
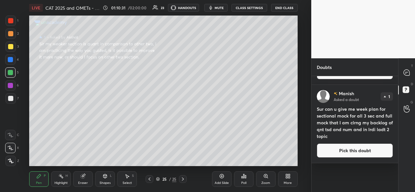
scroll to position [0, 0]
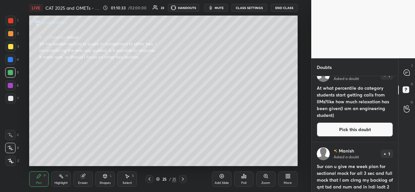
click at [350, 128] on button "Pick this doubt" at bounding box center [354, 129] width 76 height 14
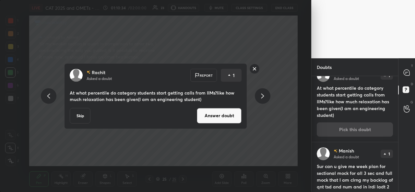
scroll to position [72, 0]
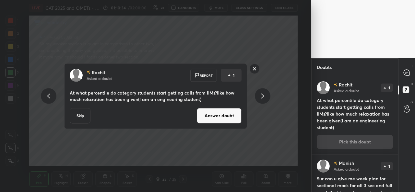
click at [215, 119] on button "Answer doubt" at bounding box center [219, 116] width 45 height 16
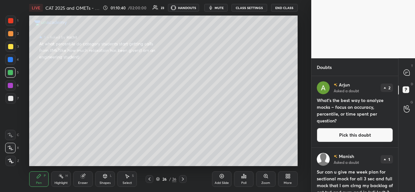
click at [341, 135] on button "Pick this doubt" at bounding box center [354, 135] width 76 height 14
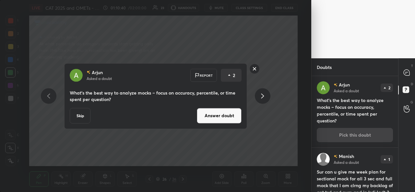
click at [213, 114] on button "Answer doubt" at bounding box center [219, 116] width 45 height 16
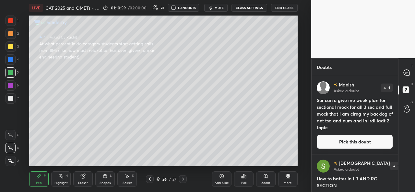
click at [14, 23] on div at bounding box center [11, 21] width 10 height 10
click at [410, 74] on div at bounding box center [406, 73] width 13 height 12
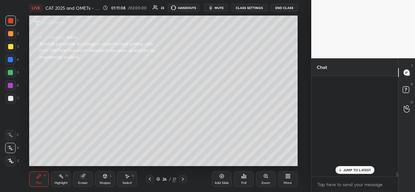
scroll to position [98, 85]
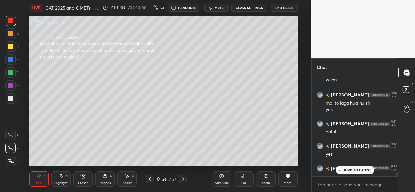
click at [352, 166] on div "AKSHAT 9:13 PM" at bounding box center [354, 169] width 76 height 8
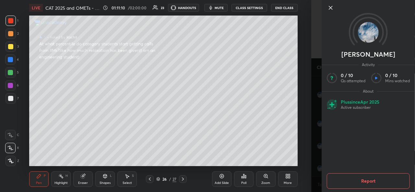
click at [330, 7] on icon at bounding box center [331, 8] width 8 height 8
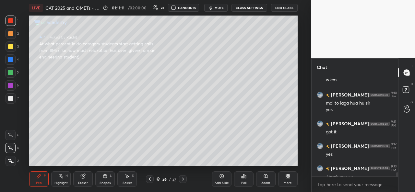
scroll to position [2545, 0]
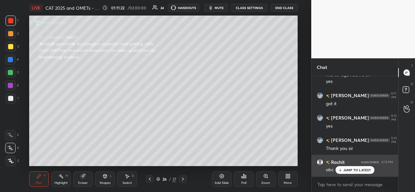
click at [353, 169] on p "JUMP TO LATEST" at bounding box center [357, 170] width 28 height 4
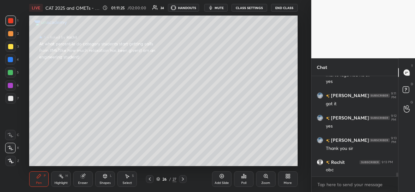
click at [14, 60] on div at bounding box center [10, 59] width 10 height 10
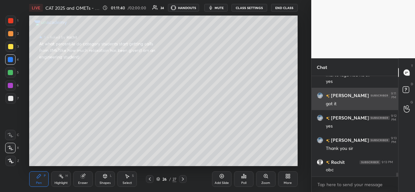
scroll to position [2568, 0]
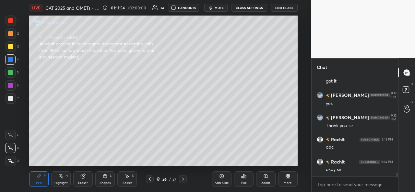
click at [11, 43] on div at bounding box center [11, 46] width 10 height 10
click at [10, 72] on div at bounding box center [10, 72] width 5 height 5
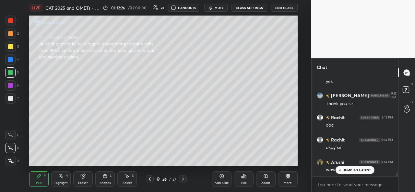
click at [14, 82] on div at bounding box center [10, 85] width 10 height 10
click at [128, 182] on div "Select" at bounding box center [126, 182] width 9 height 3
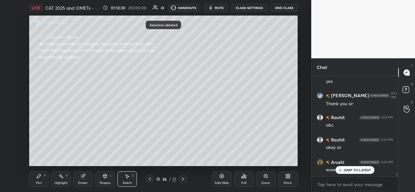
click at [44, 180] on div "Pen P" at bounding box center [38, 179] width 19 height 16
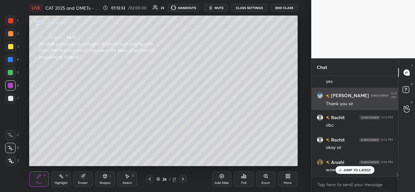
click at [298, 68] on div "Setting up your live class Poll for secs No correct answer Start poll" at bounding box center [163, 91] width 285 height 151
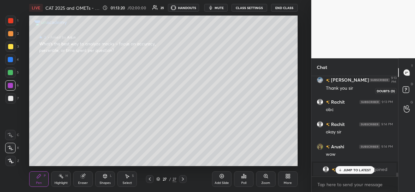
click at [408, 89] on rect at bounding box center [405, 90] width 6 height 6
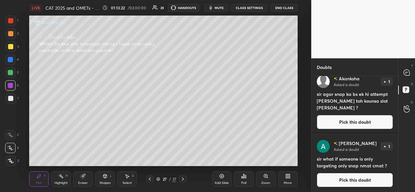
click at [353, 118] on button "Pick this doubt" at bounding box center [354, 122] width 76 height 14
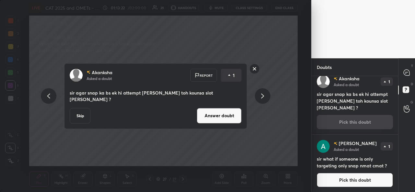
scroll to position [136, 0]
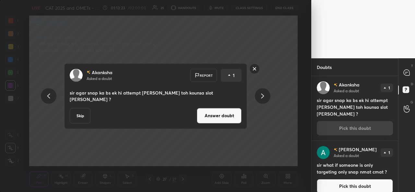
click at [216, 113] on button "Answer doubt" at bounding box center [219, 116] width 45 height 16
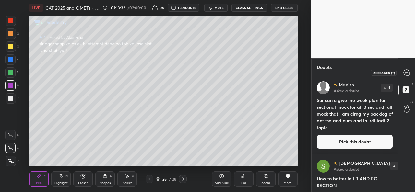
click at [407, 73] on icon at bounding box center [406, 73] width 6 height 6
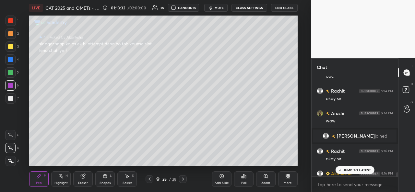
scroll to position [98, 85]
click at [353, 170] on p "JUMP TO LATEST" at bounding box center [357, 170] width 28 height 4
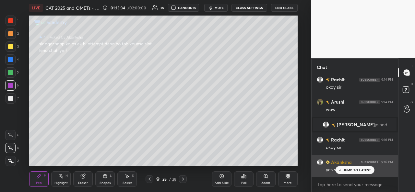
click at [347, 168] on p "JUMP TO LATEST" at bounding box center [357, 170] width 28 height 4
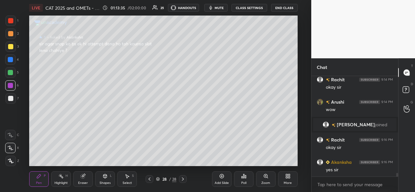
click at [10, 57] on div at bounding box center [10, 59] width 5 height 5
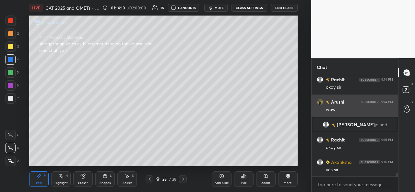
scroll to position [2647, 0]
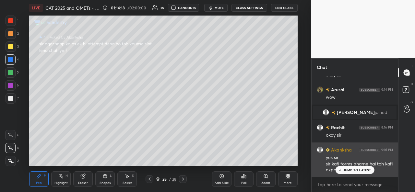
click at [348, 169] on p "JUMP TO LATEST" at bounding box center [357, 170] width 28 height 4
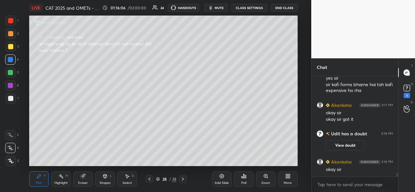
scroll to position [2489, 0]
click at [408, 86] on rect at bounding box center [406, 88] width 6 height 6
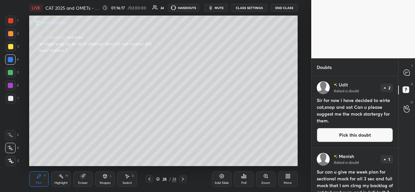
click at [355, 133] on button "Pick this doubt" at bounding box center [354, 135] width 76 height 14
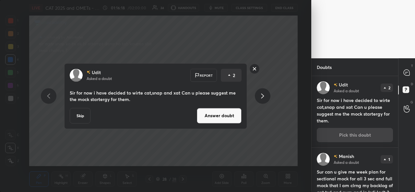
click at [223, 115] on button "Answer doubt" at bounding box center [219, 116] width 45 height 16
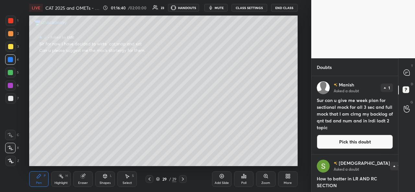
click at [10, 72] on div at bounding box center [10, 72] width 5 height 5
click at [406, 75] on icon at bounding box center [406, 73] width 6 height 6
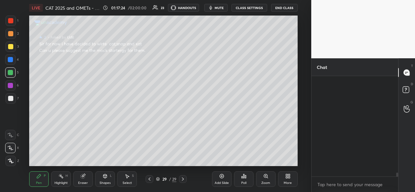
scroll to position [98, 85]
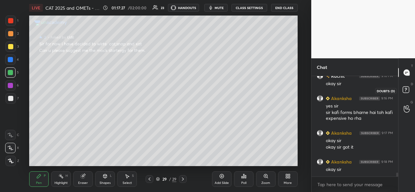
click at [404, 89] on rect at bounding box center [405, 90] width 6 height 6
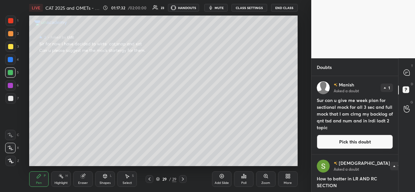
click at [352, 138] on button "Pick this doubt" at bounding box center [354, 142] width 76 height 14
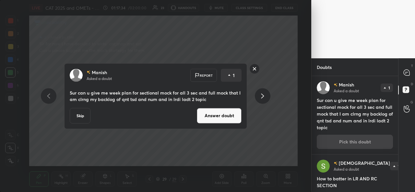
click at [252, 70] on rect at bounding box center [254, 69] width 10 height 10
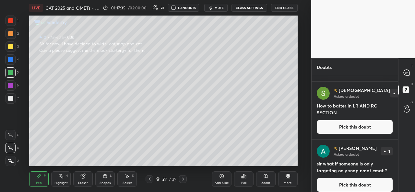
scroll to position [78, 0]
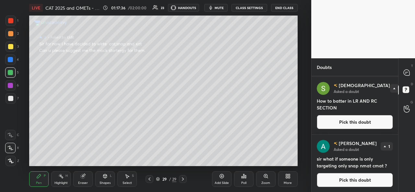
click at [349, 175] on button "Pick this doubt" at bounding box center [354, 180] width 76 height 14
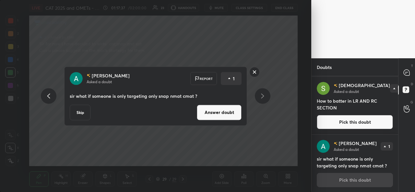
click at [224, 110] on button "Answer doubt" at bounding box center [219, 113] width 45 height 16
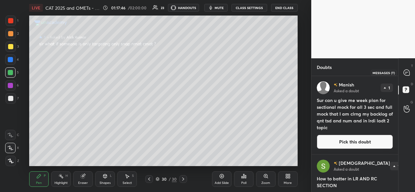
click at [409, 71] on icon at bounding box center [406, 73] width 6 height 6
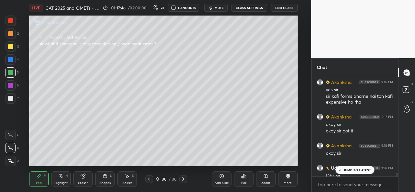
scroll to position [2545, 0]
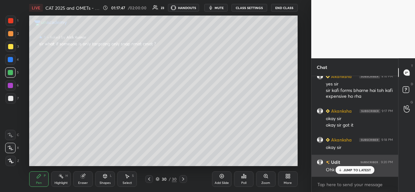
click at [348, 166] on div "Ohk sir" at bounding box center [359, 170] width 67 height 8
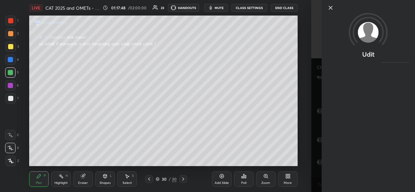
click at [330, 9] on icon at bounding box center [331, 8] width 8 height 8
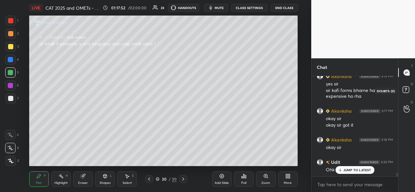
click at [408, 89] on rect at bounding box center [405, 90] width 6 height 6
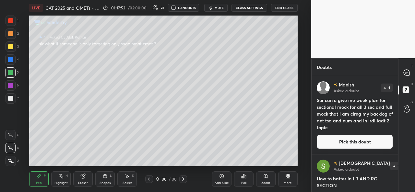
scroll to position [20, 0]
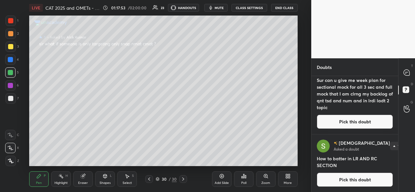
click at [351, 174] on button "Pick this doubt" at bounding box center [354, 180] width 76 height 14
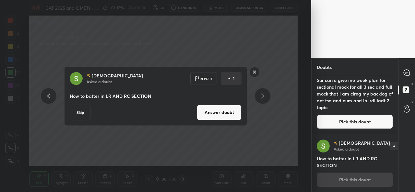
click at [252, 71] on rect at bounding box center [254, 72] width 10 height 10
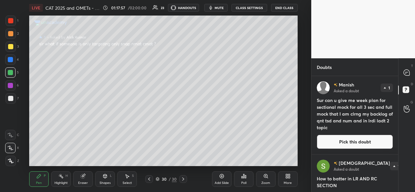
click at [352, 139] on button "Pick this doubt" at bounding box center [354, 142] width 76 height 14
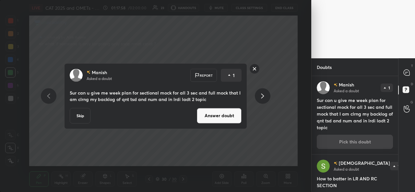
click at [225, 119] on button "Answer doubt" at bounding box center [219, 116] width 45 height 16
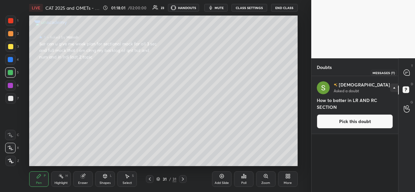
click at [411, 71] on div at bounding box center [406, 73] width 13 height 12
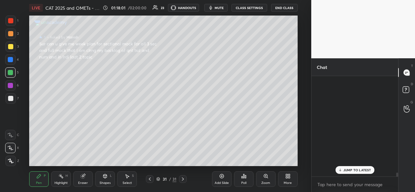
scroll to position [98, 85]
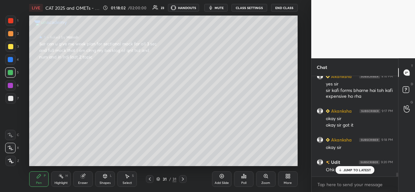
click at [349, 168] on p "JUMP TO LATEST" at bounding box center [357, 170] width 28 height 4
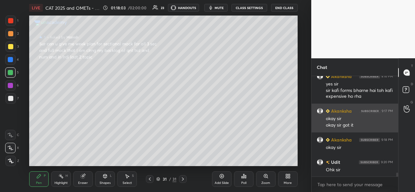
click at [10, 19] on div at bounding box center [10, 20] width 5 height 5
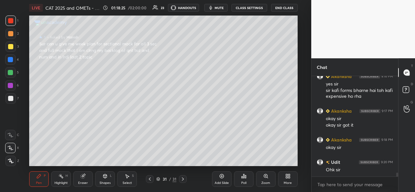
click at [11, 59] on div at bounding box center [10, 59] width 5 height 5
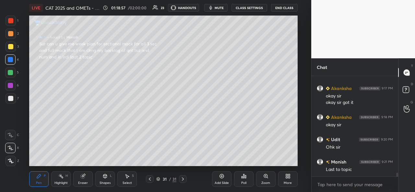
click at [8, 72] on div at bounding box center [10, 72] width 5 height 5
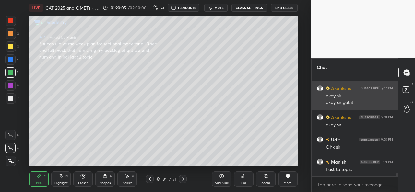
scroll to position [2557, 0]
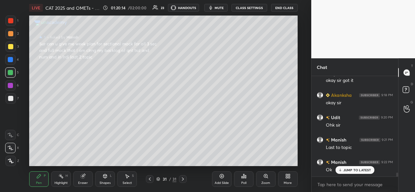
click at [349, 168] on p "JUMP TO LATEST" at bounding box center [357, 170] width 28 height 4
click at [8, 44] on div at bounding box center [10, 46] width 5 height 5
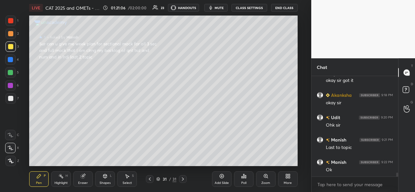
click at [128, 177] on icon at bounding box center [128, 177] width 4 height 4
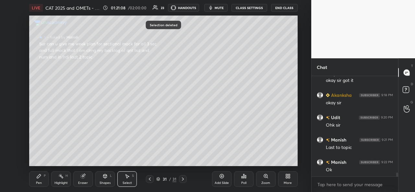
click at [38, 179] on div "Pen P" at bounding box center [38, 179] width 19 height 16
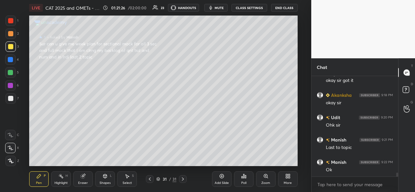
click at [9, 70] on div at bounding box center [10, 72] width 10 height 10
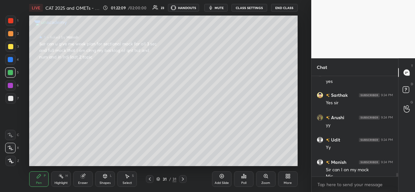
scroll to position [2697, 0]
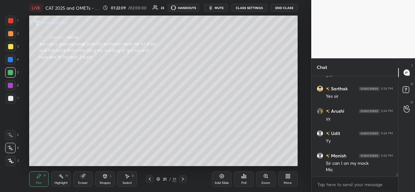
click at [358, 107] on div "Manish 9:24 PM Ok Janvi 9:24 PM yes Sarthak 9:24 PM Yes sir Arushi 9:24 PM yy U…" at bounding box center [354, 126] width 86 height 101
click at [349, 167] on div "JUMP TO LATEST" at bounding box center [354, 170] width 39 height 8
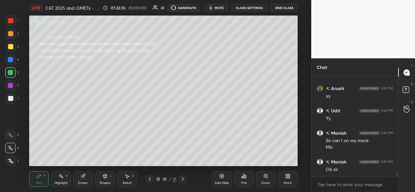
scroll to position [2748, 0]
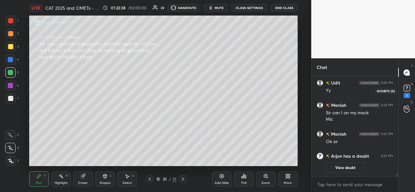
click at [408, 90] on rect at bounding box center [406, 88] width 6 height 6
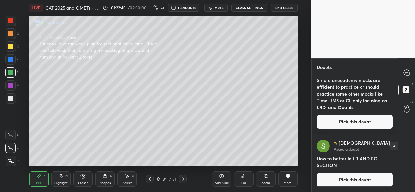
scroll to position [0, 0]
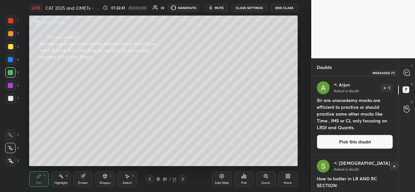
click at [407, 72] on icon at bounding box center [406, 73] width 6 height 6
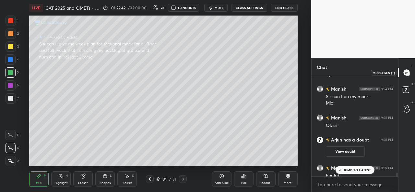
scroll to position [98, 85]
click at [405, 90] on icon at bounding box center [405, 89] width 2 height 3
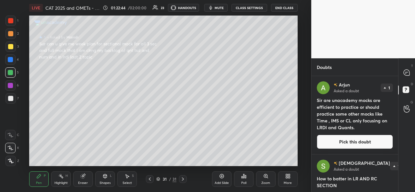
click at [349, 139] on button "Pick this doubt" at bounding box center [354, 142] width 76 height 14
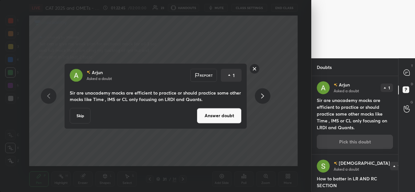
click at [218, 116] on button "Answer doubt" at bounding box center [219, 116] width 45 height 16
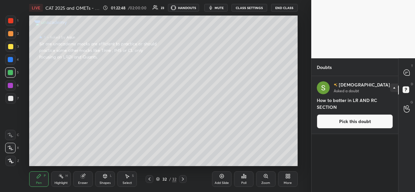
click at [10, 20] on div at bounding box center [10, 20] width 5 height 5
click at [402, 72] on div at bounding box center [406, 73] width 13 height 12
type textarea "x"
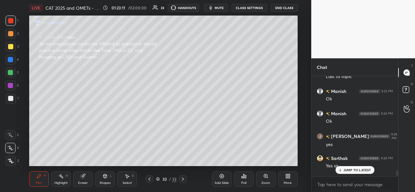
click at [351, 168] on p "JUMP TO LATEST" at bounding box center [357, 170] width 28 height 4
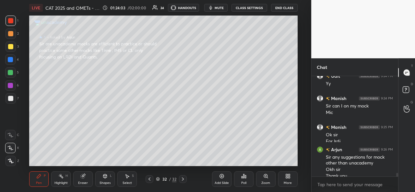
scroll to position [2711, 0]
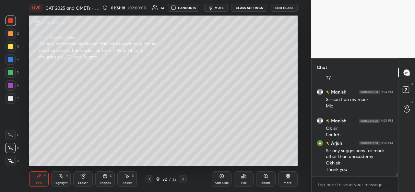
click at [187, 7] on button "HANDOUTS" at bounding box center [183, 8] width 31 height 8
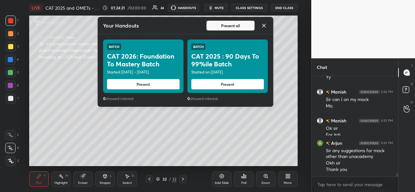
click at [225, 82] on button "Present" at bounding box center [227, 84] width 73 height 10
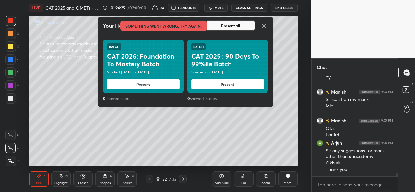
click at [233, 25] on button "Present all" at bounding box center [230, 25] width 49 height 10
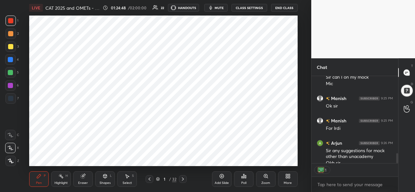
scroll to position [786, 0]
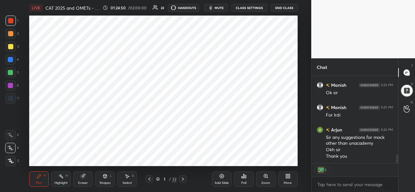
click at [13, 21] on div at bounding box center [10, 20] width 5 height 5
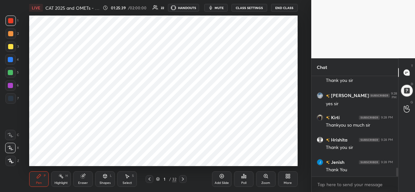
scroll to position [1067, 0]
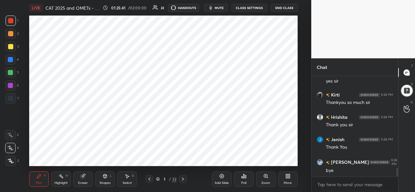
click at [280, 7] on button "End Class" at bounding box center [284, 8] width 27 height 8
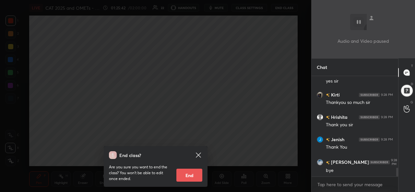
click at [185, 176] on button "End" at bounding box center [189, 175] width 26 height 13
type textarea "x"
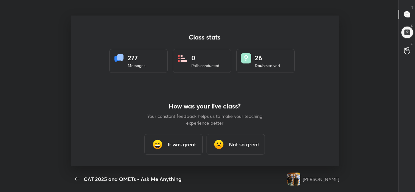
click at [179, 147] on h3 "It was great" at bounding box center [182, 145] width 29 height 8
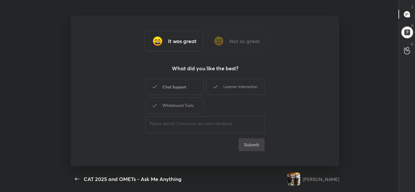
click at [185, 84] on div "Chat Support" at bounding box center [174, 87] width 58 height 16
click at [256, 145] on button "Submit" at bounding box center [251, 144] width 26 height 13
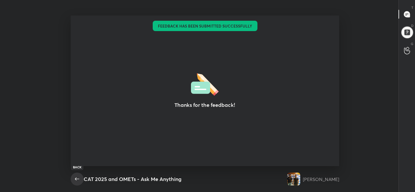
click at [77, 182] on icon "button" at bounding box center [77, 179] width 8 height 8
